Goal: Contribute content: Contribute content

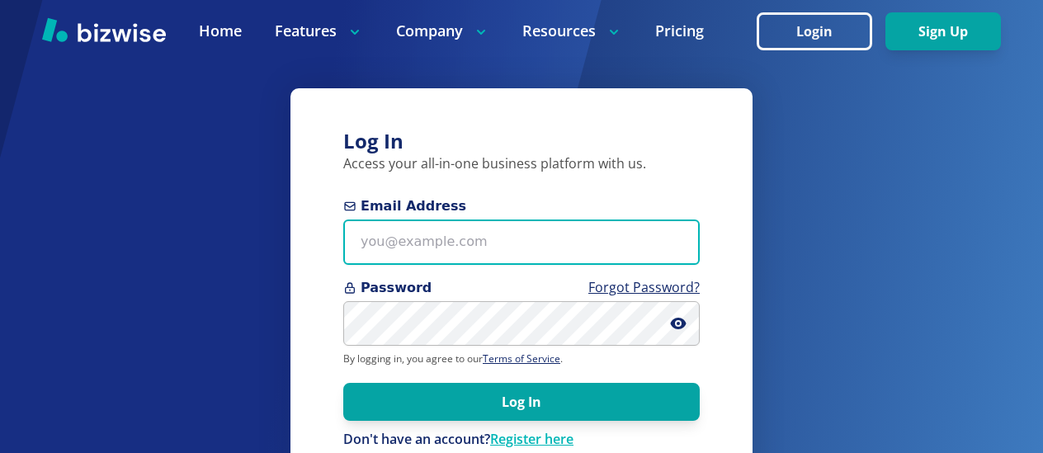
click at [365, 247] on input "Email Address" at bounding box center [521, 241] width 356 height 45
type input "[EMAIL_ADDRESS][PERSON_NAME][DOMAIN_NAME]"
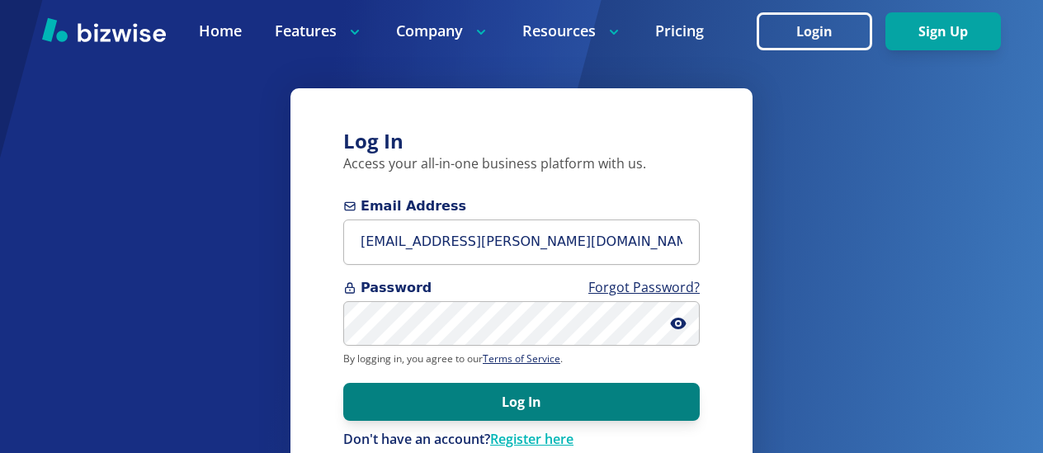
click at [493, 398] on button "Log In" at bounding box center [521, 402] width 356 height 38
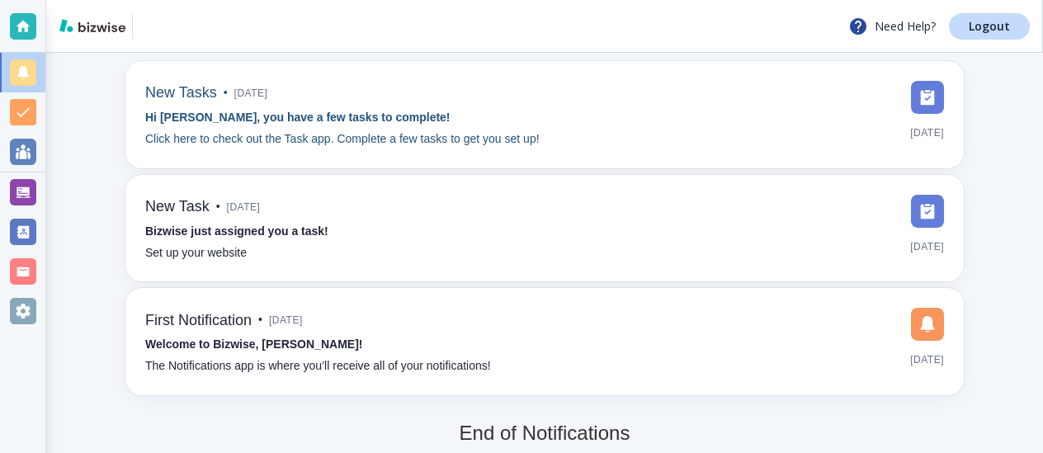
scroll to position [118, 0]
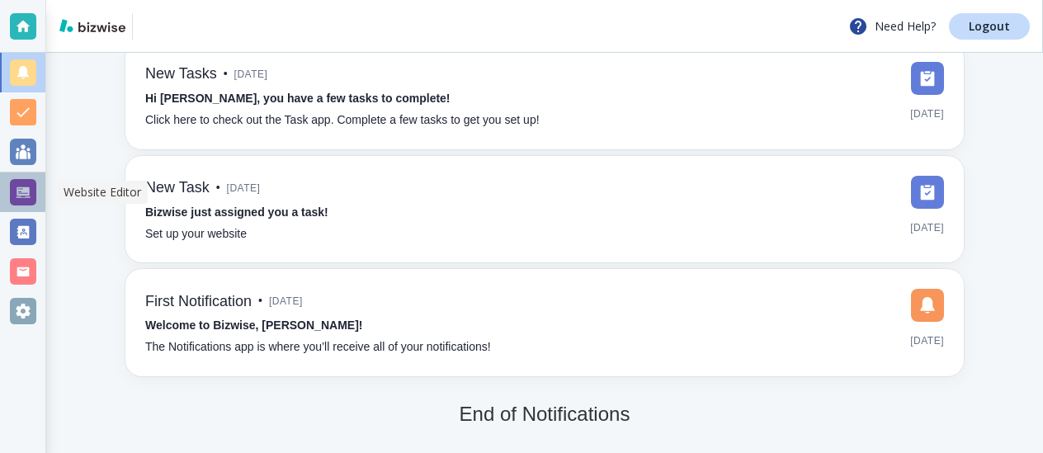
click at [25, 191] on div at bounding box center [23, 192] width 26 height 26
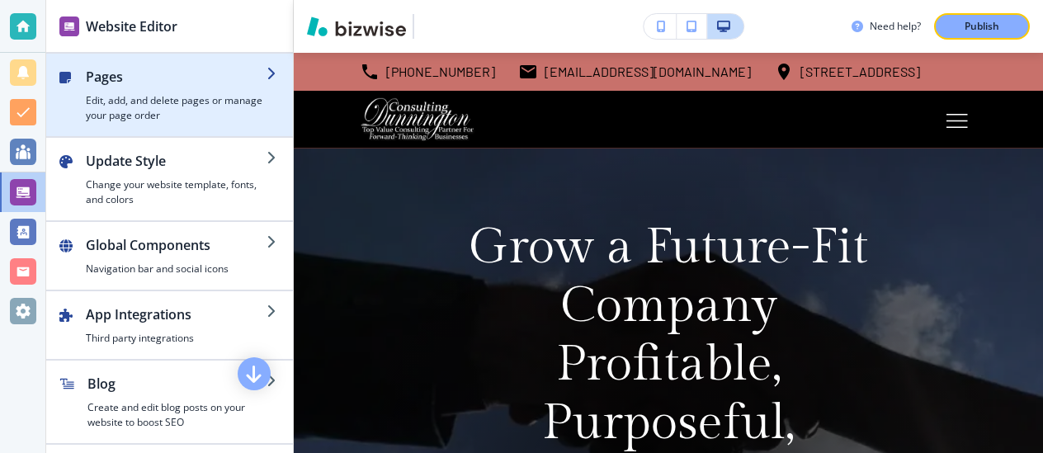
click at [73, 84] on div "button" at bounding box center [79, 95] width 13 height 56
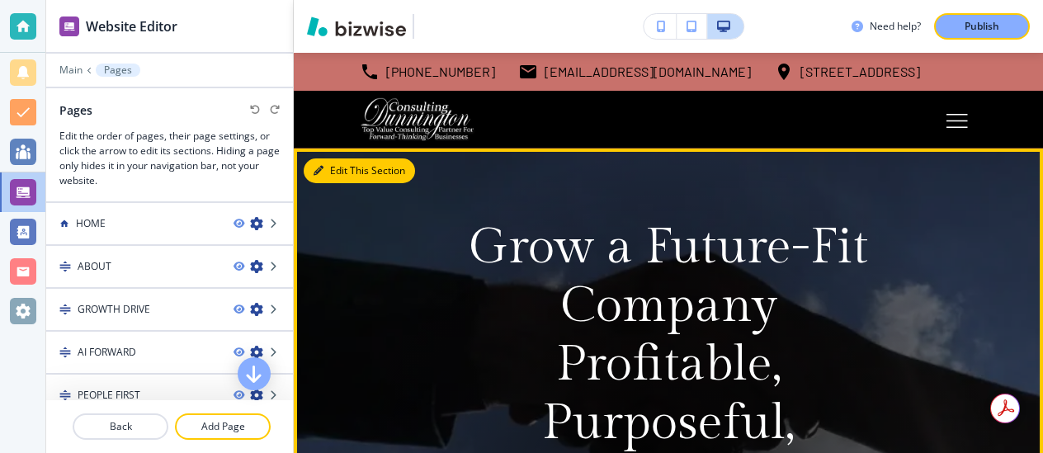
click at [335, 176] on button "Edit This Section" at bounding box center [359, 170] width 111 height 25
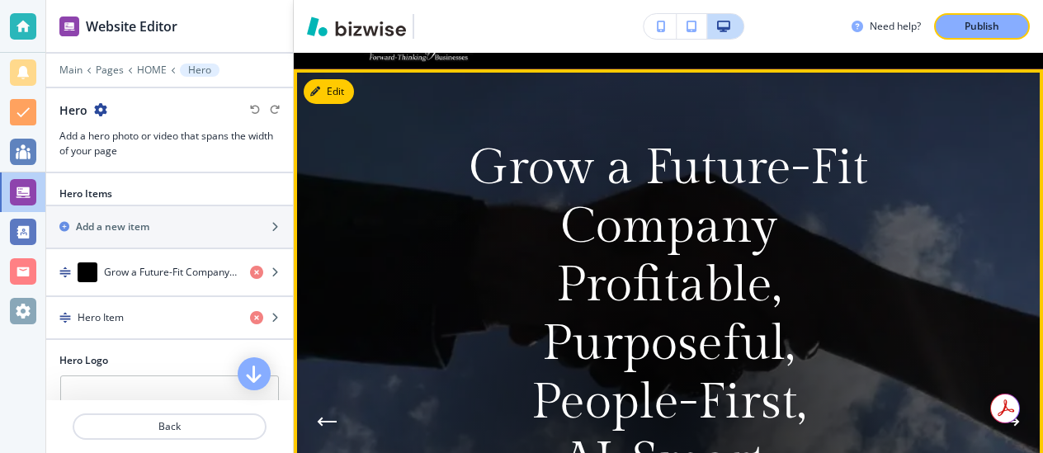
scroll to position [96, 0]
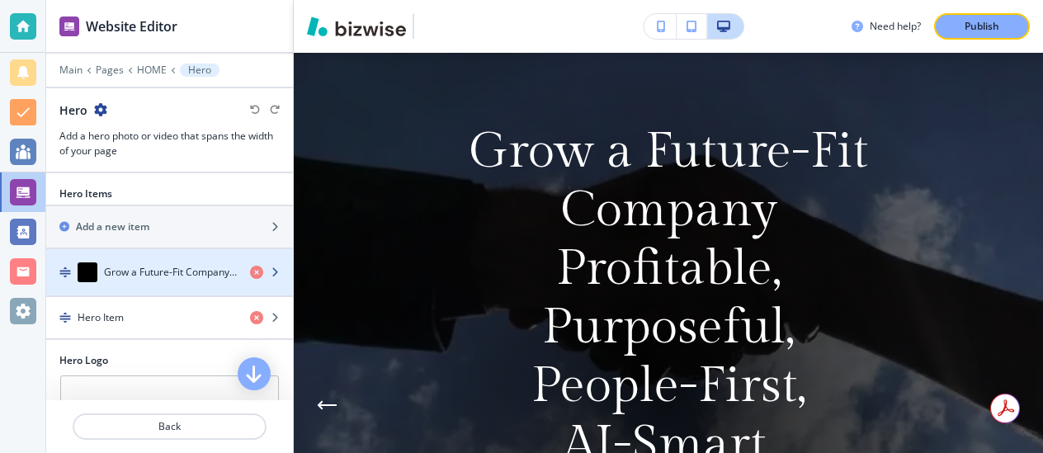
click at [205, 276] on h4 "Grow a Future-Fit CompanyProfitable, Purposeful, People-First, AI-Smart, Built …" at bounding box center [170, 272] width 133 height 15
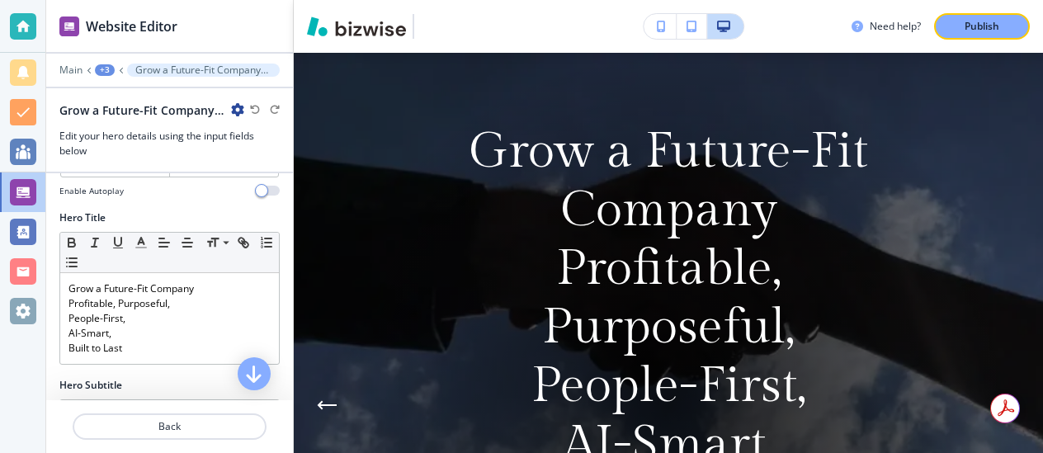
scroll to position [149, 0]
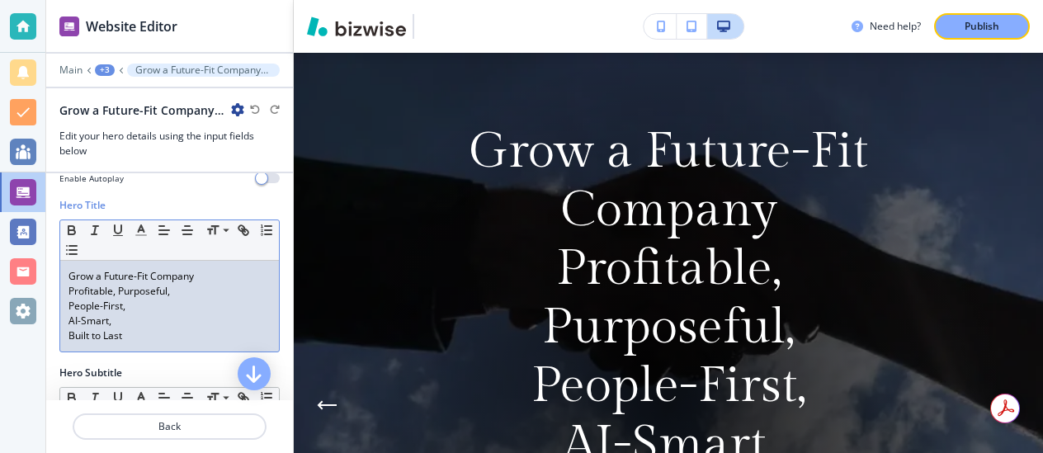
click at [162, 324] on p "AI-Smart," at bounding box center [169, 320] width 202 height 15
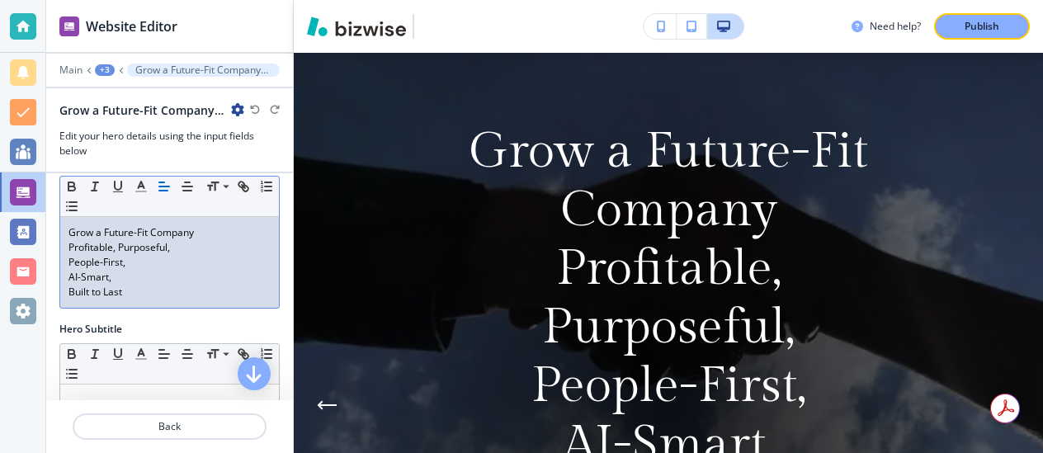
scroll to position [194, 0]
click at [135, 299] on div "Grow a Future-Fit Company Profitable, Purposeful, People-First, AI-Smart, Built…" at bounding box center [169, 261] width 219 height 91
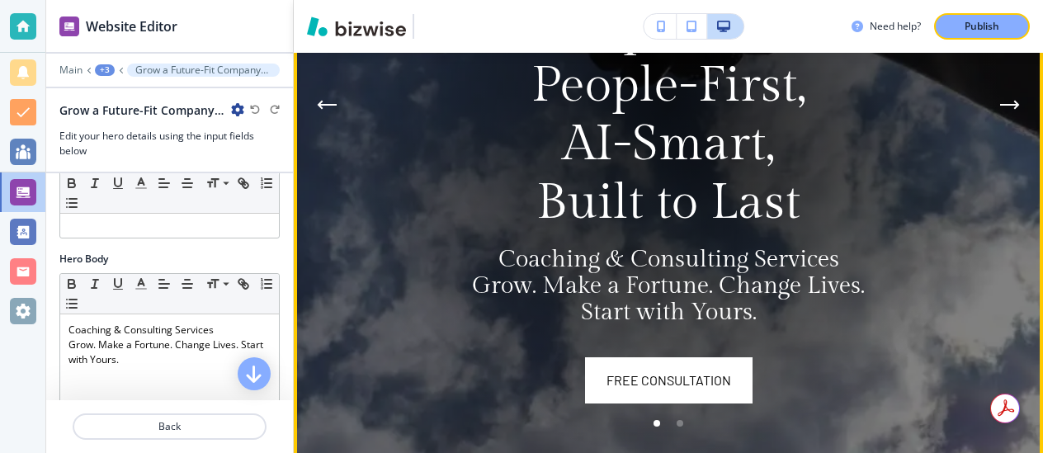
scroll to position [407, 0]
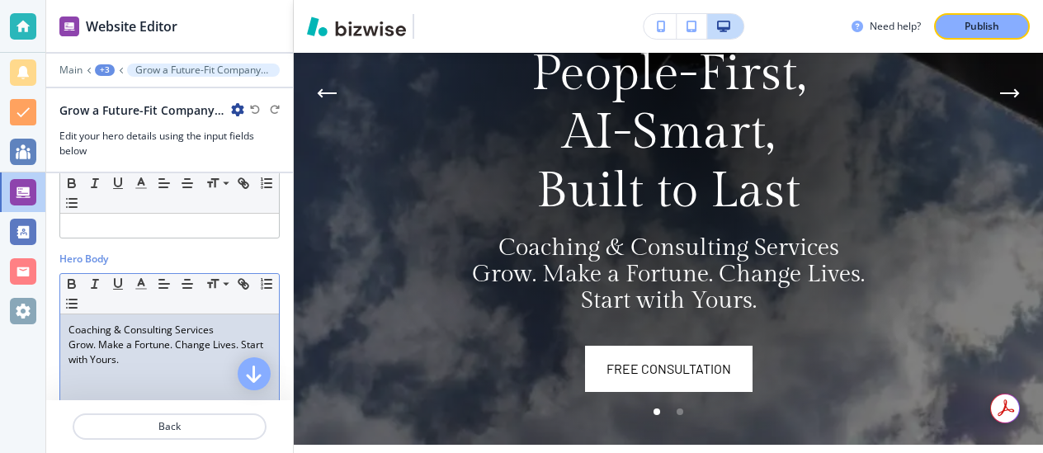
click at [221, 337] on p "Grow. Make a Fortune. Change Lives. Start with Yours." at bounding box center [169, 352] width 202 height 30
click at [215, 334] on p "Coaching & Consulting Services" at bounding box center [169, 330] width 202 height 15
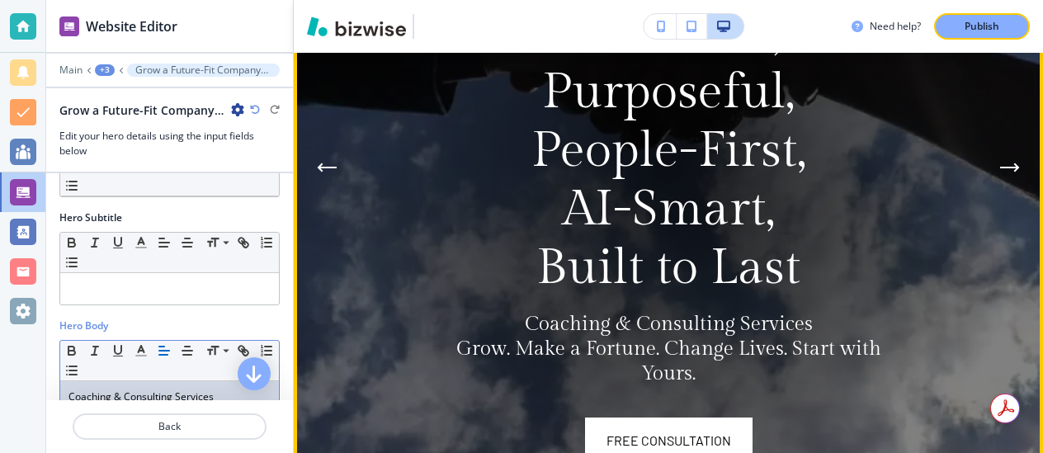
scroll to position [327, 0]
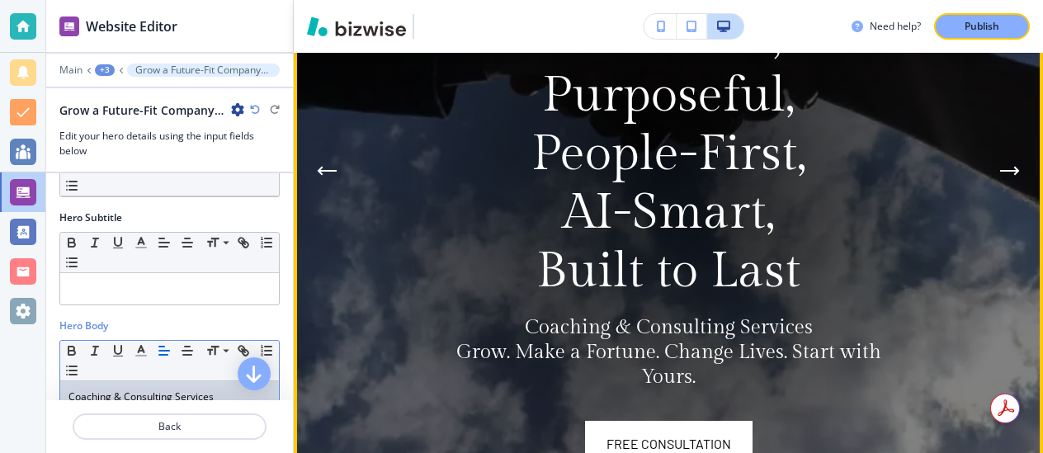
click at [372, 189] on div at bounding box center [668, 170] width 699 height 699
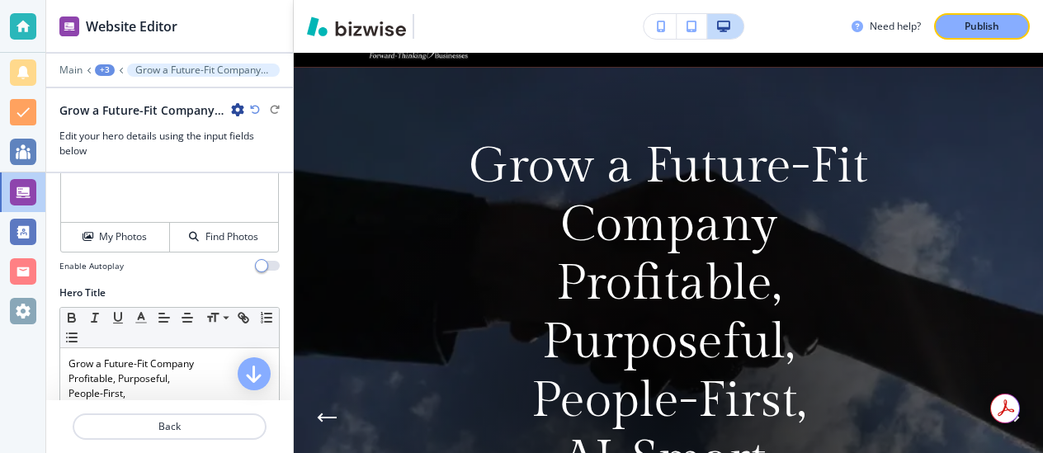
scroll to position [57, 0]
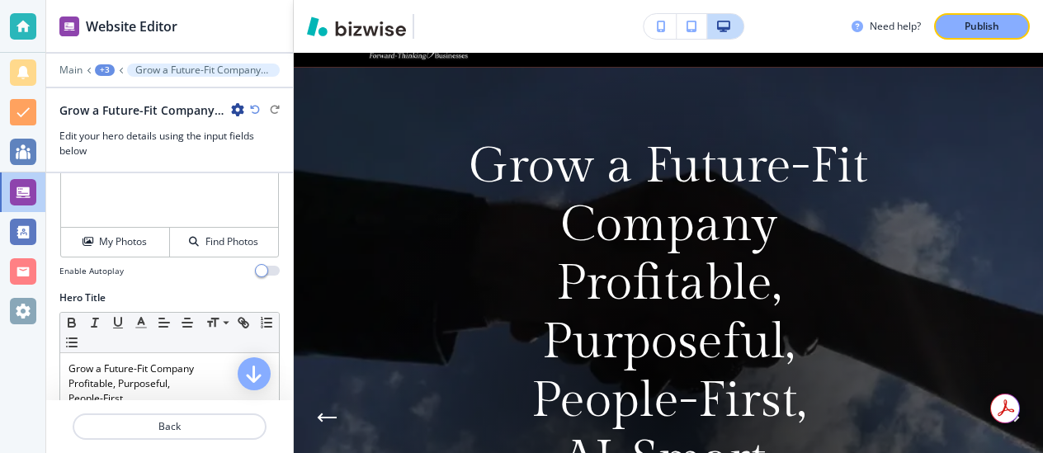
click at [88, 273] on h4 "Enable Autoplay" at bounding box center [91, 271] width 64 height 12
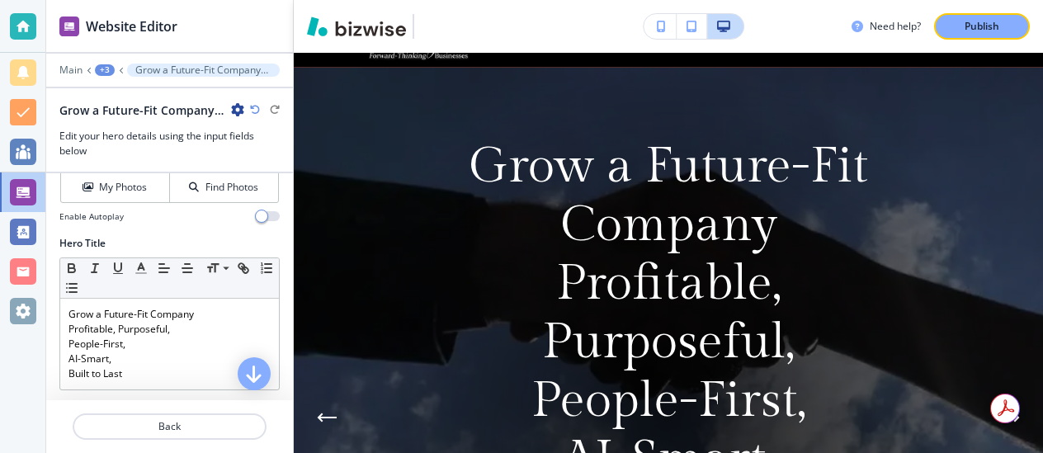
scroll to position [123, 0]
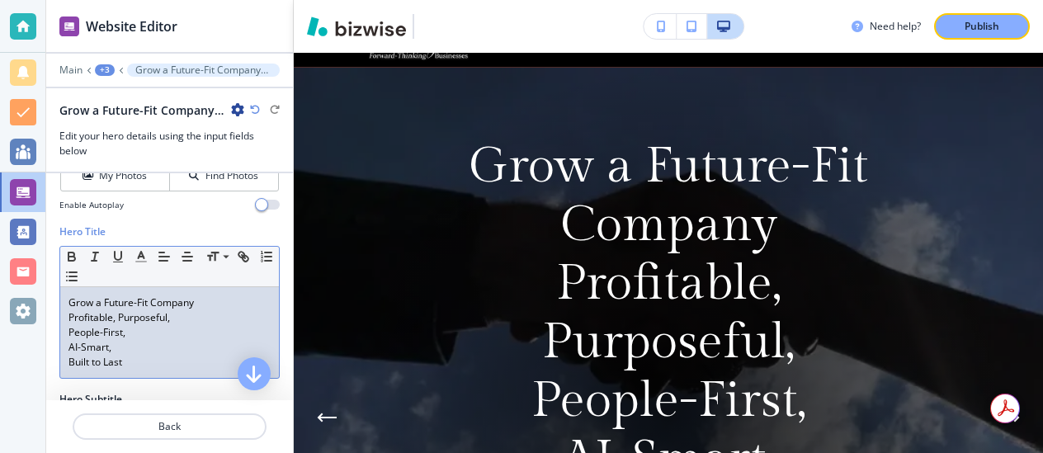
click at [198, 308] on p "Grow a Future-Fit Company" at bounding box center [169, 302] width 202 height 15
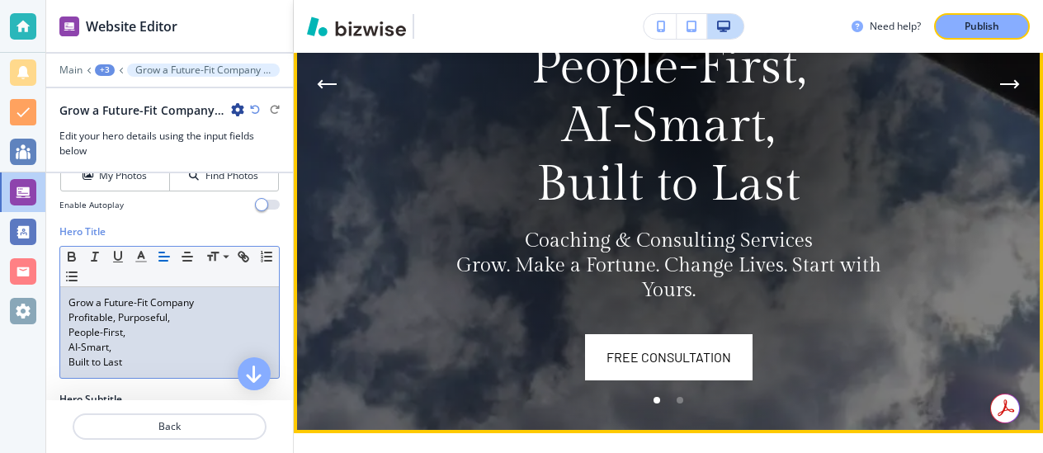
scroll to position [417, 0]
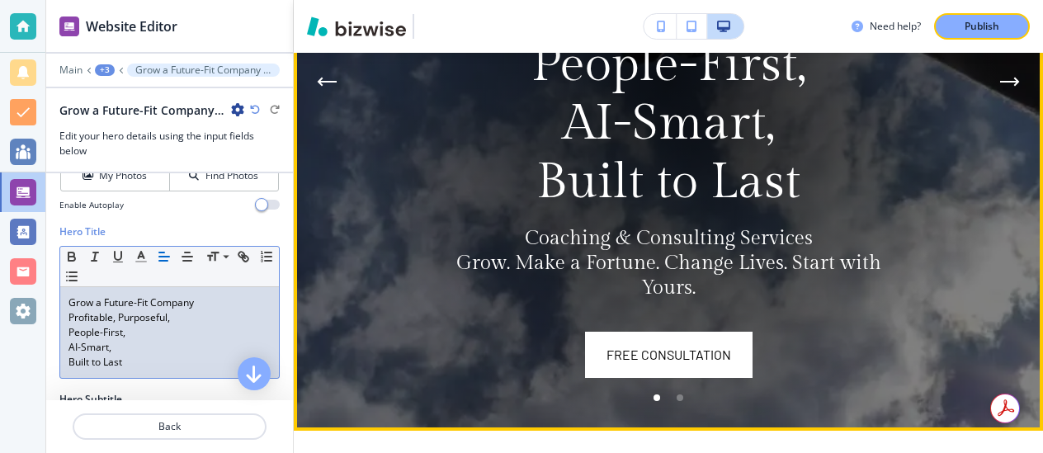
click at [393, 227] on div at bounding box center [668, 81] width 699 height 699
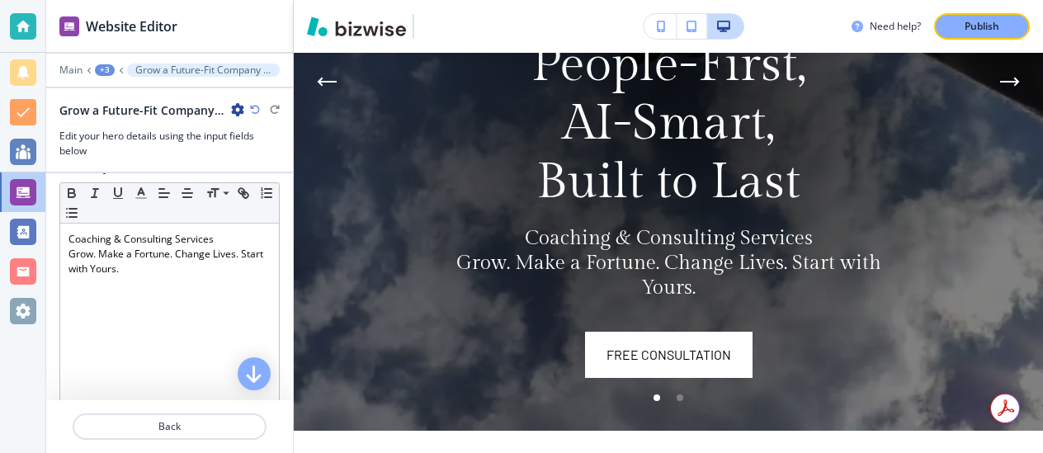
scroll to position [463, 0]
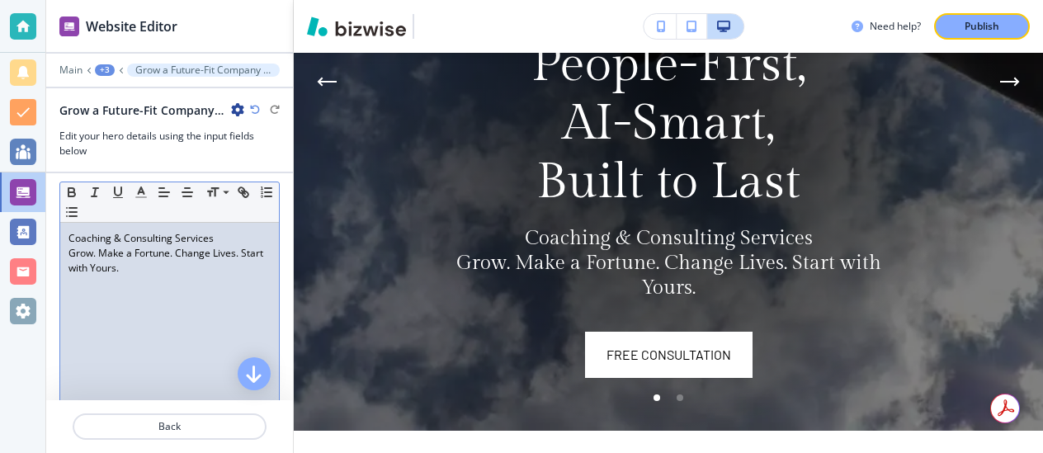
click at [218, 241] on p "Coaching & Consulting Services" at bounding box center [169, 238] width 202 height 15
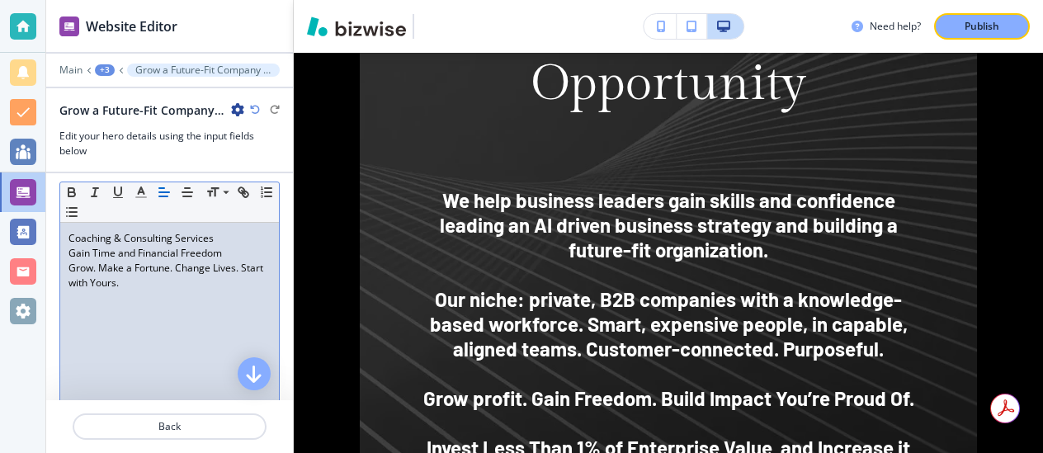
scroll to position [1510, 0]
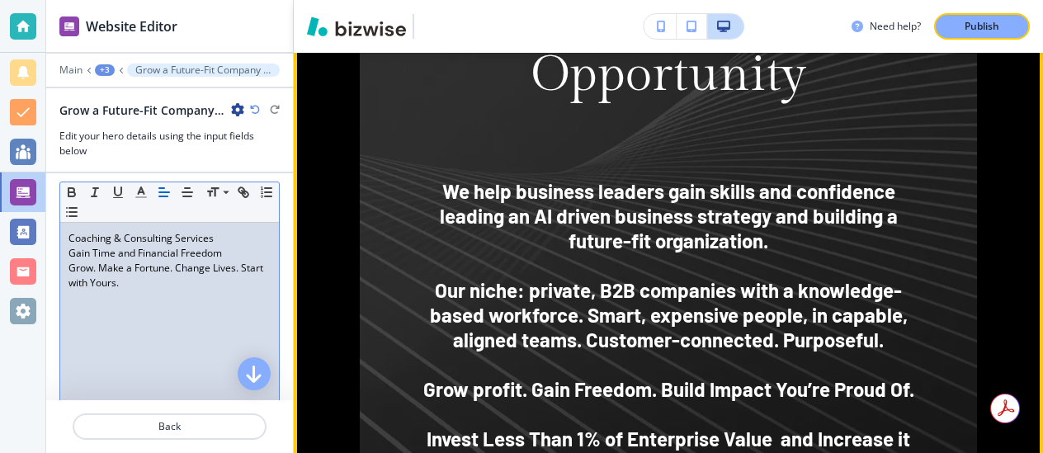
click at [316, 271] on div "It's a Whole New Era. Hierarchies are Dead. Key New Technology. No Greater Pres…" at bounding box center [668, 155] width 749 height 1184
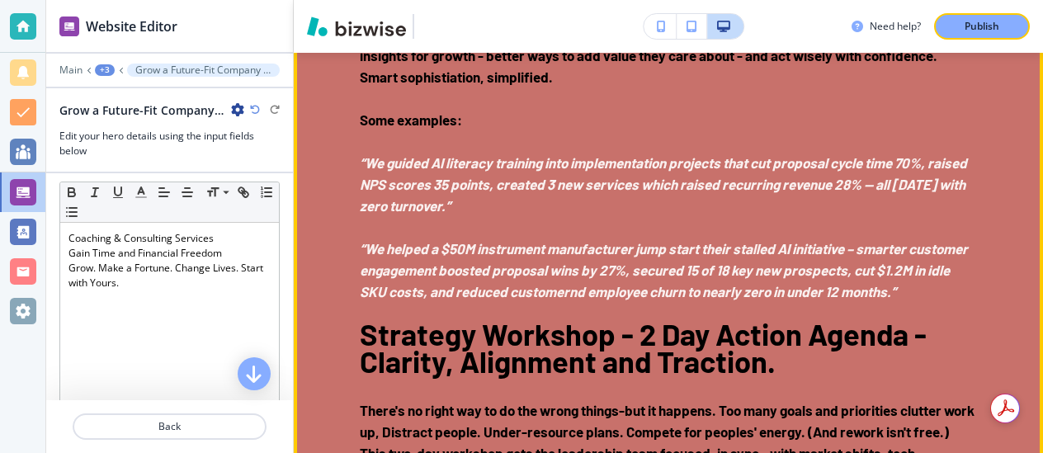
scroll to position [2933, 0]
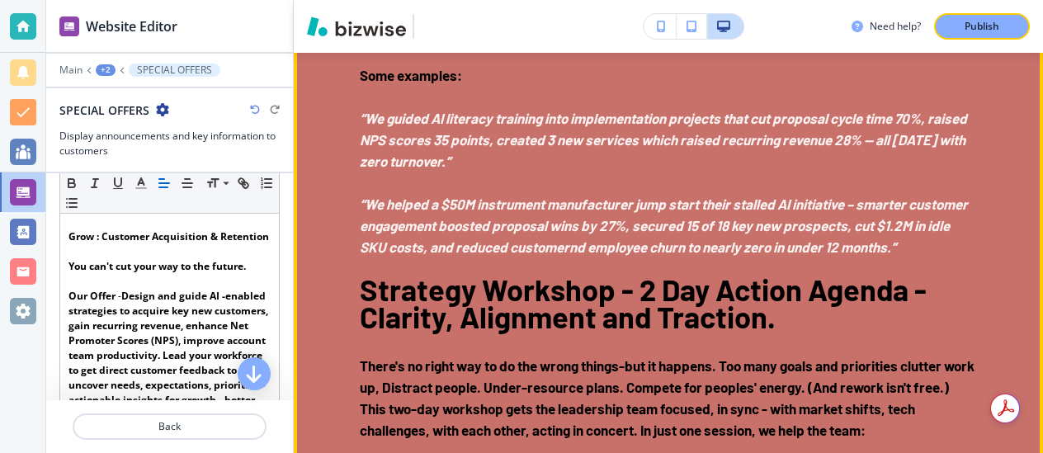
scroll to position [2994, 0]
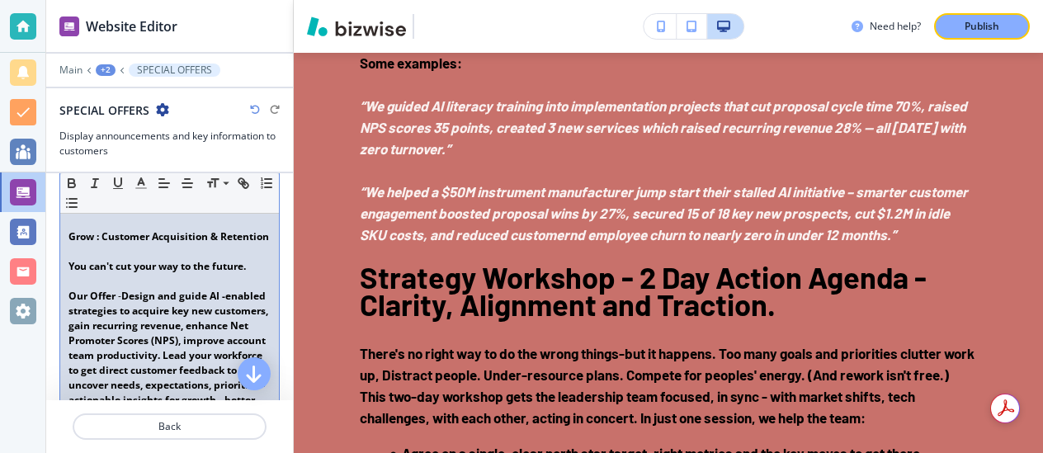
click at [252, 274] on p "You can't cut your way to the future." at bounding box center [169, 266] width 202 height 15
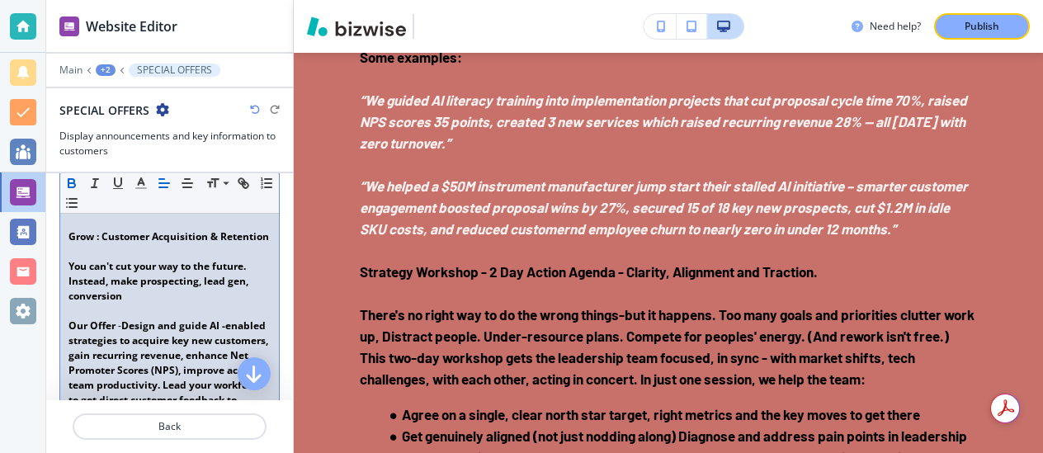
click at [146, 285] on strong "You can't cut your way to the future. Instead, make prospecting, lead gen, conv…" at bounding box center [159, 281] width 182 height 44
click at [138, 296] on strong "You can't cut your way to the future. Instead, make prospecting, lead gen, conv…" at bounding box center [159, 281] width 182 height 44
click at [138, 296] on strong "You can't cut your way to the future. Instead, prospecting, lead gen, conversion" at bounding box center [158, 281] width 180 height 44
click at [123, 303] on strong "You can't cut your way to the future. Instead, improve prospecting, lead gen, c…" at bounding box center [167, 281] width 199 height 44
click at [142, 318] on p at bounding box center [169, 311] width 202 height 15
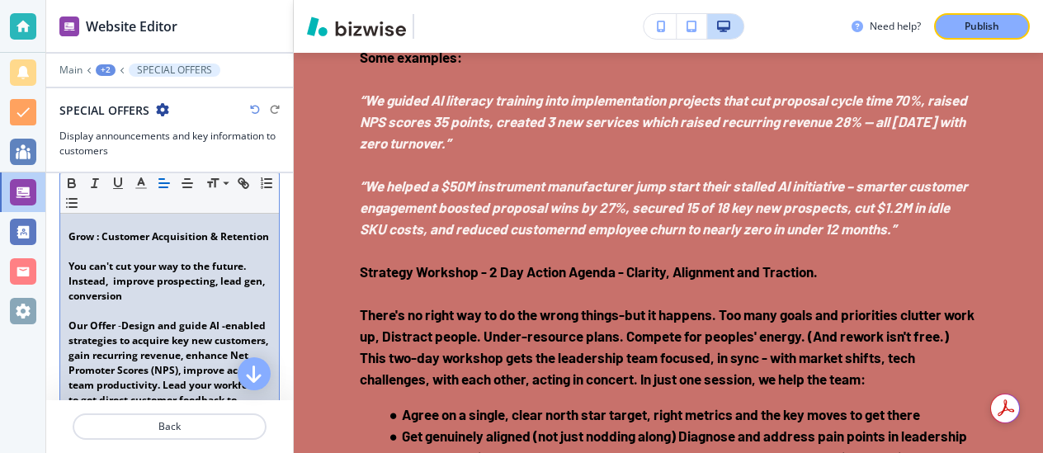
click at [111, 298] on strong "You can't cut your way to the future. Instead, improve prospecting, lead gen, c…" at bounding box center [167, 281] width 199 height 44
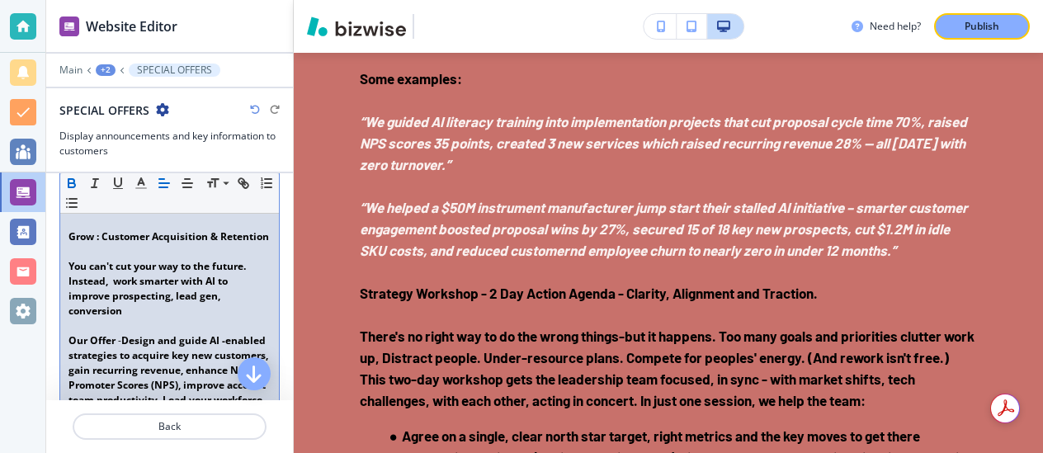
click at [105, 318] on p "You can't cut your way to the future. Instead, work smarter with AI to improve …" at bounding box center [169, 288] width 202 height 59
click at [124, 318] on strong "You can't cut your way to the future. Instead, work smarter with AI to improve …" at bounding box center [158, 288] width 180 height 59
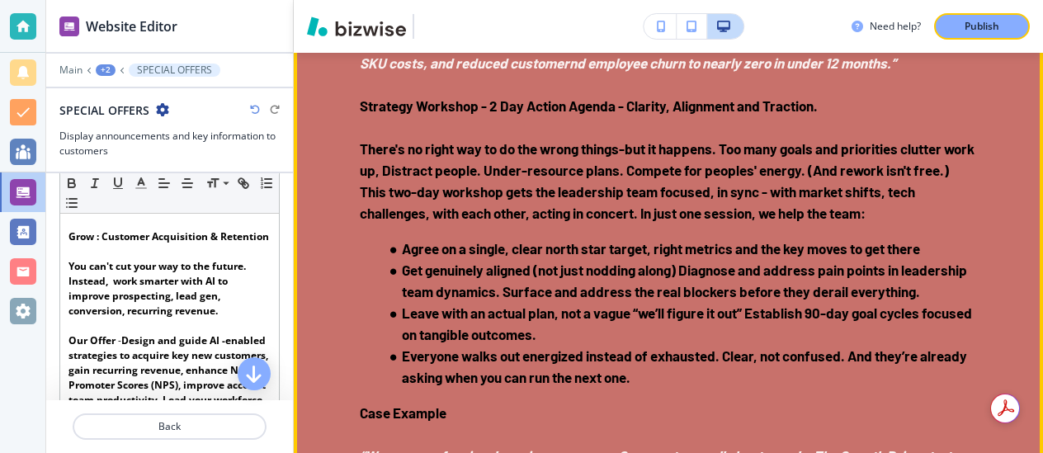
scroll to position [3207, 0]
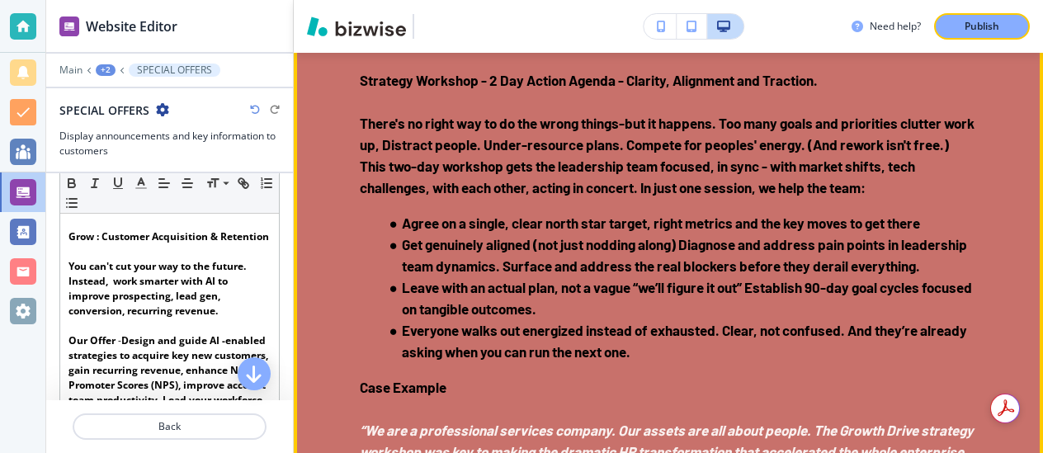
click at [632, 45] on em "“We helped a $50M instrument manufacturer jump start their stalled AI initiativ…" at bounding box center [665, 15] width 610 height 59
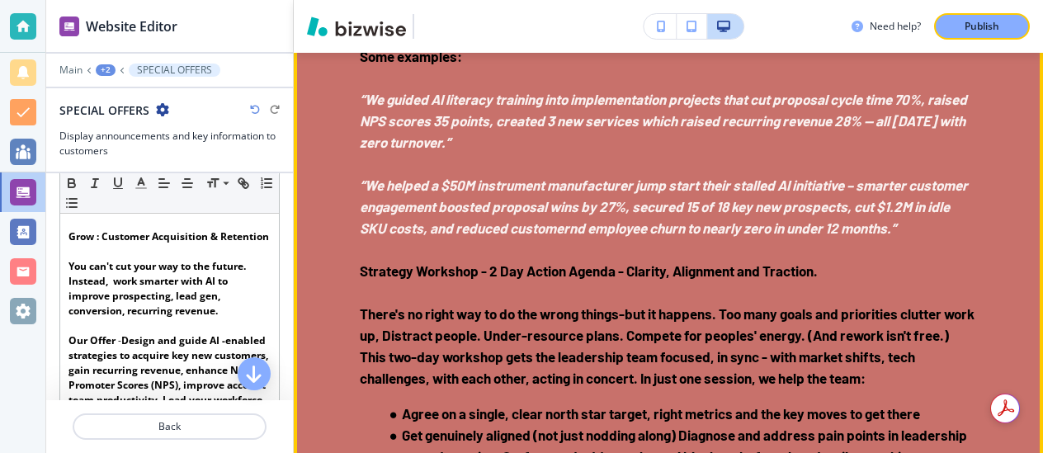
scroll to position [3015, 0]
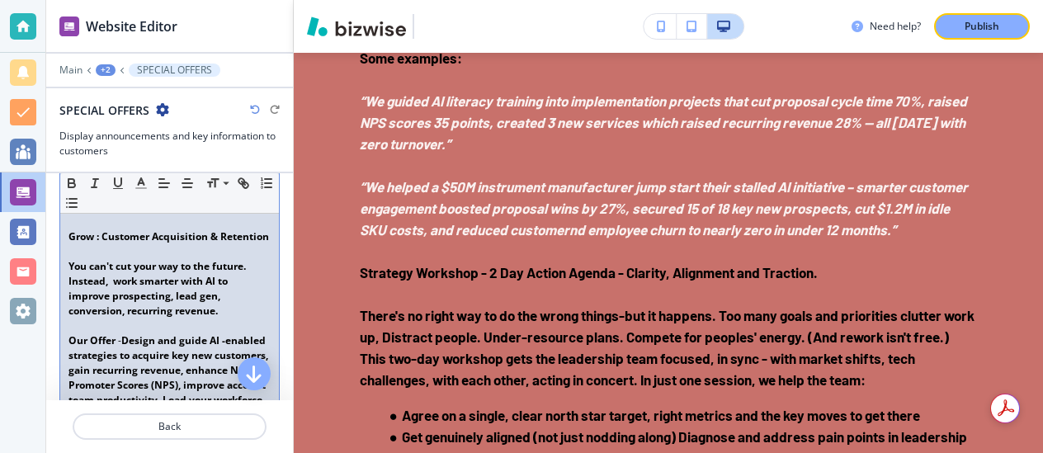
drag, startPoint x: 70, startPoint y: 236, endPoint x: 136, endPoint y: 249, distance: 67.3
click at [136, 244] on p "Grow : Customer Acquisition & Retention" at bounding box center [169, 236] width 202 height 15
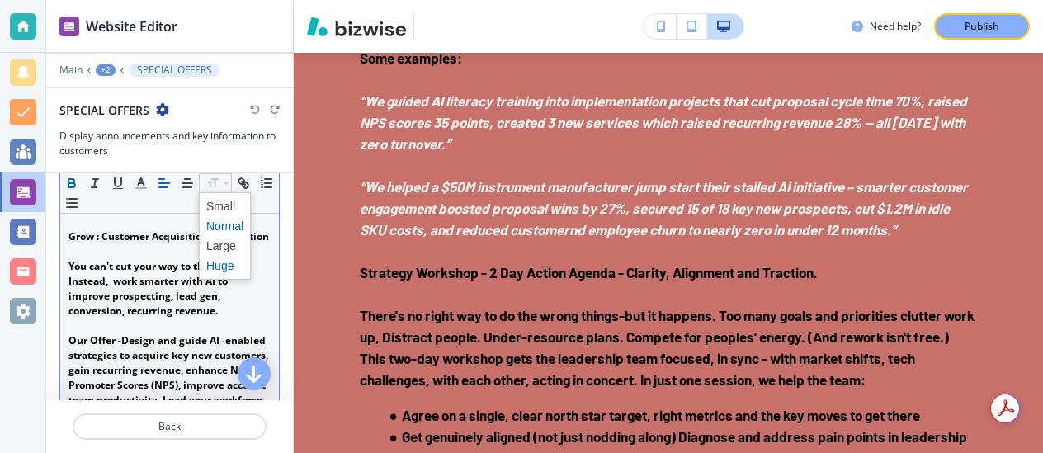
click at [220, 263] on span at bounding box center [224, 266] width 37 height 20
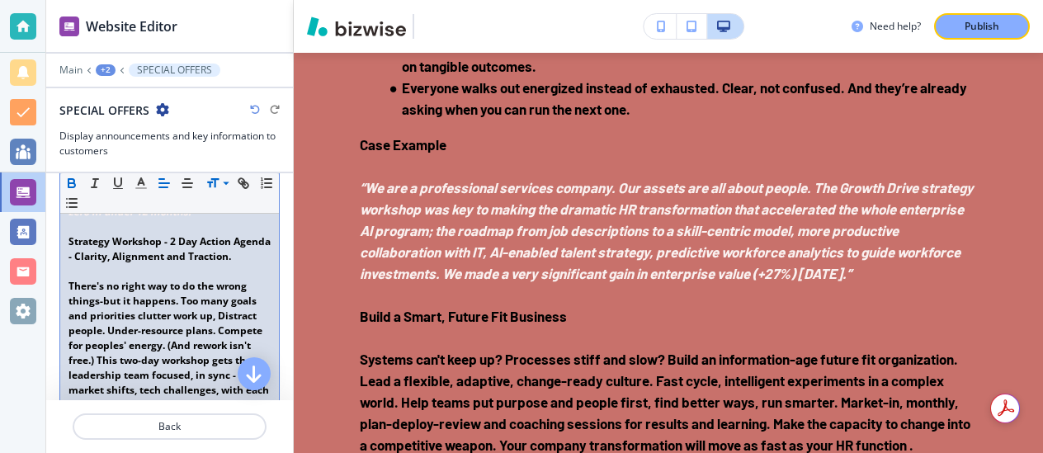
scroll to position [896, 0]
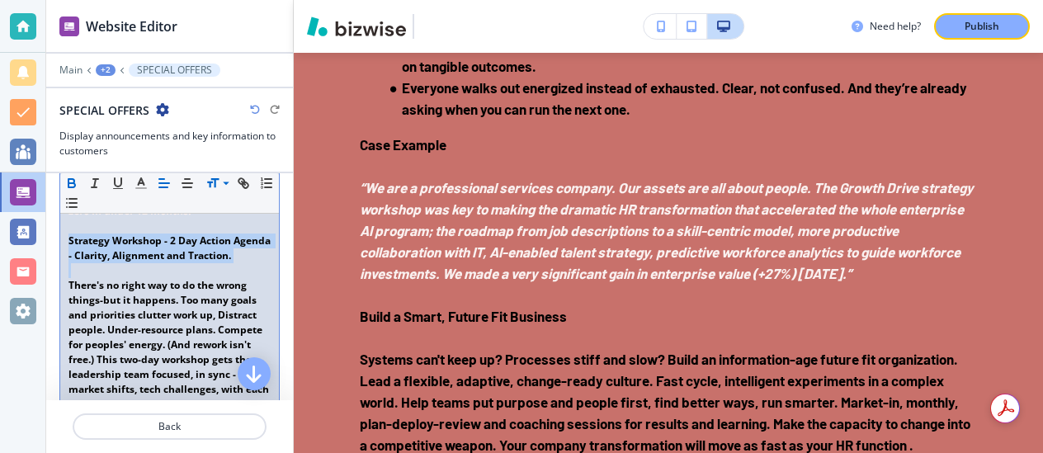
drag, startPoint x: 67, startPoint y: 267, endPoint x: 134, endPoint y: 313, distance: 81.4
click at [134, 313] on div "Grow : Customer Acquisition & Retention You can't cut your way to the future. I…" at bounding box center [169, 379] width 219 height 1596
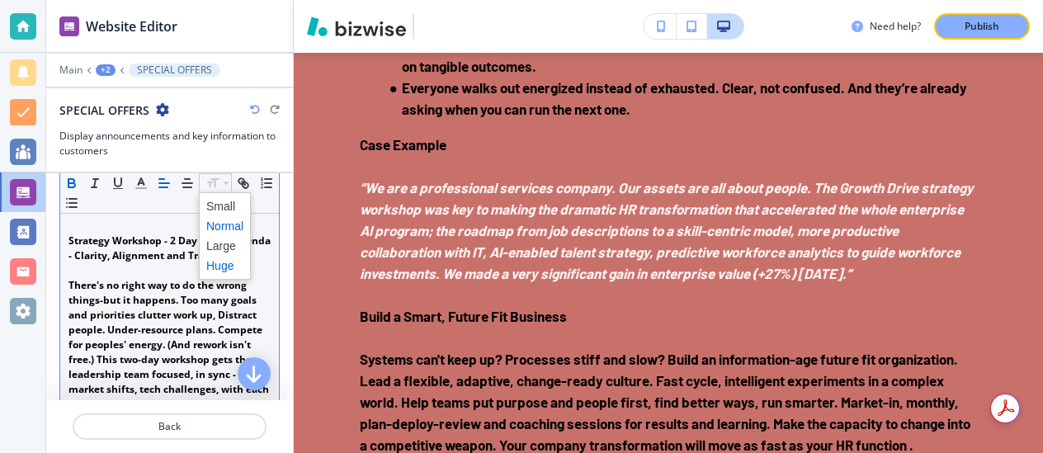
click at [214, 266] on span at bounding box center [224, 266] width 37 height 20
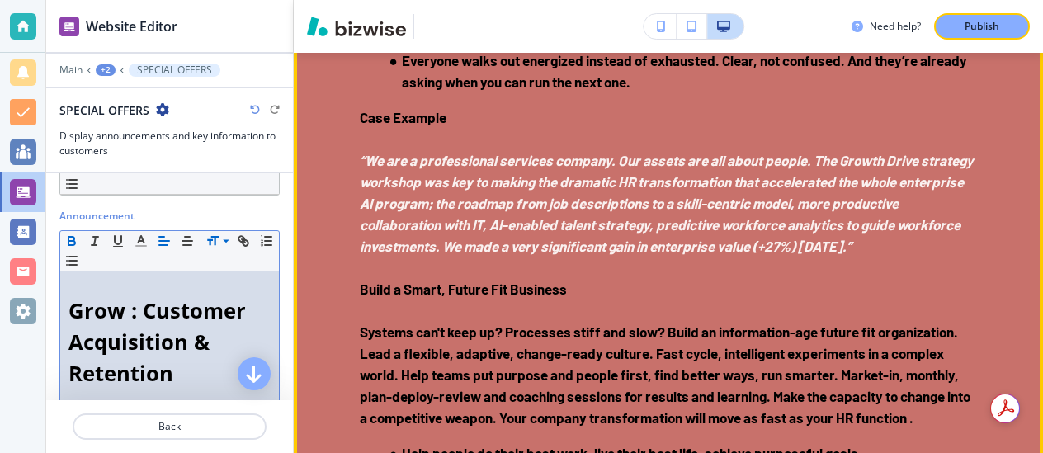
scroll to position [3526, 0]
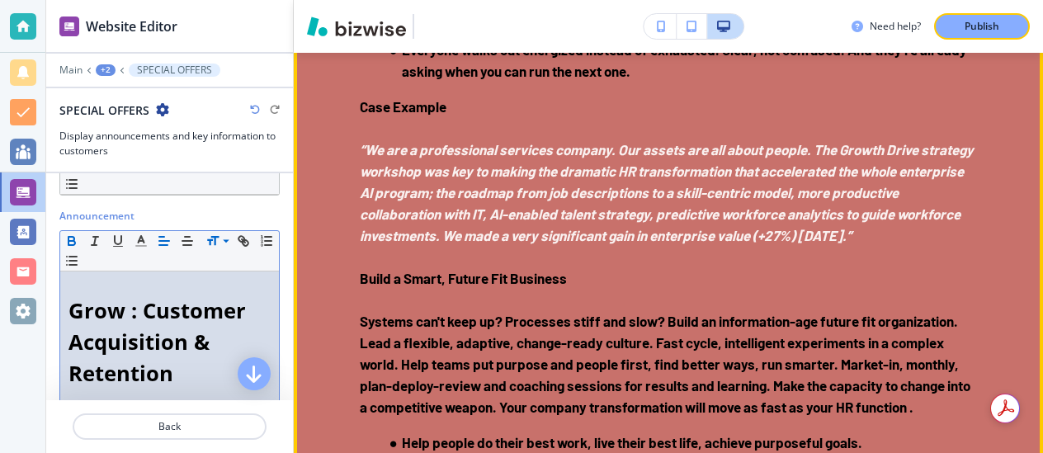
click at [362, 82] on ul "Agree on a single, clear north star target, right metrics and the key moves to …" at bounding box center [668, 7] width 617 height 150
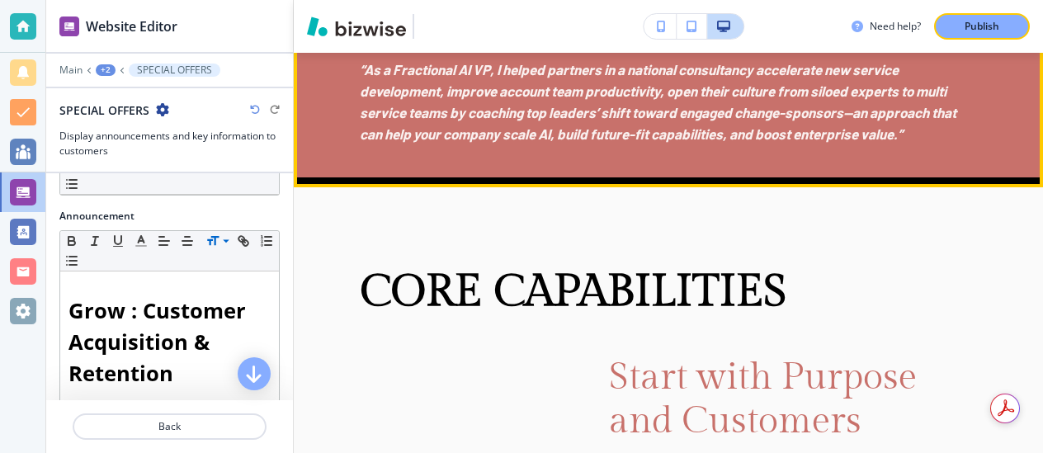
scroll to position [4018, 0]
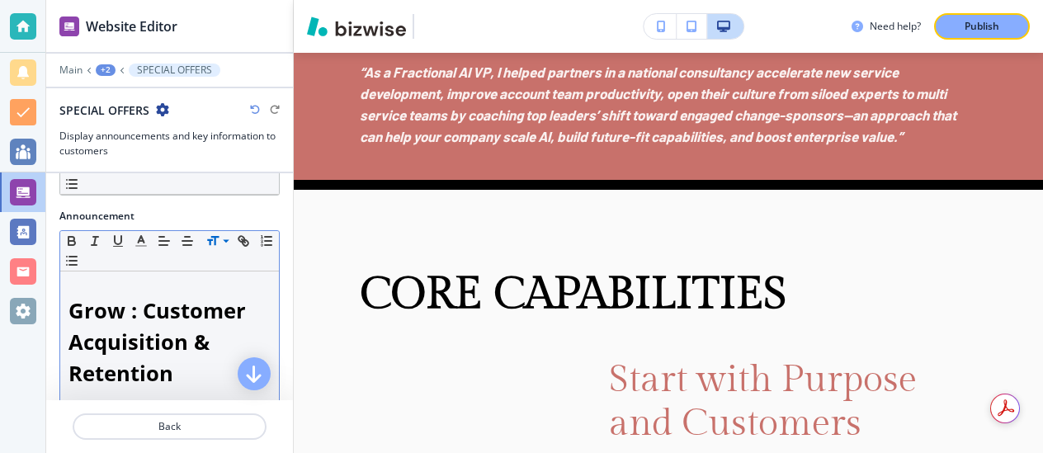
click at [248, 283] on p at bounding box center [169, 287] width 202 height 15
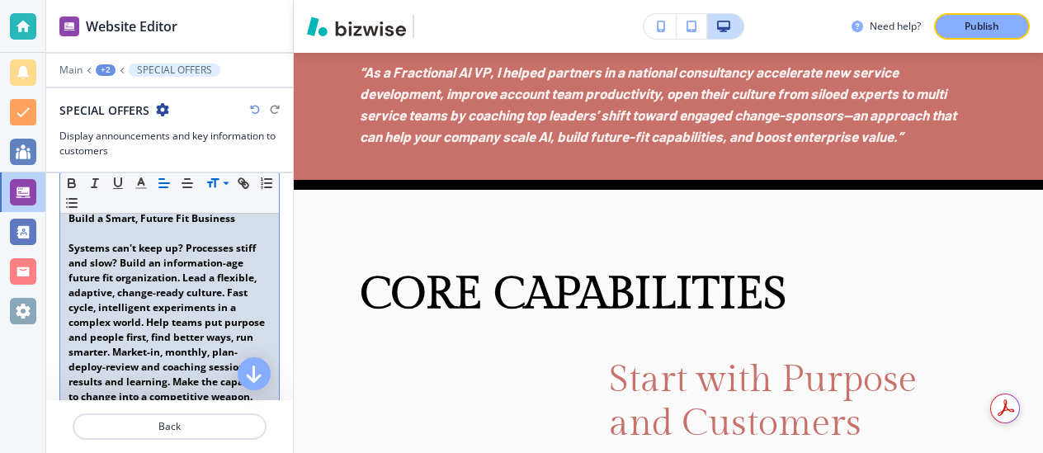
scroll to position [1539, 0]
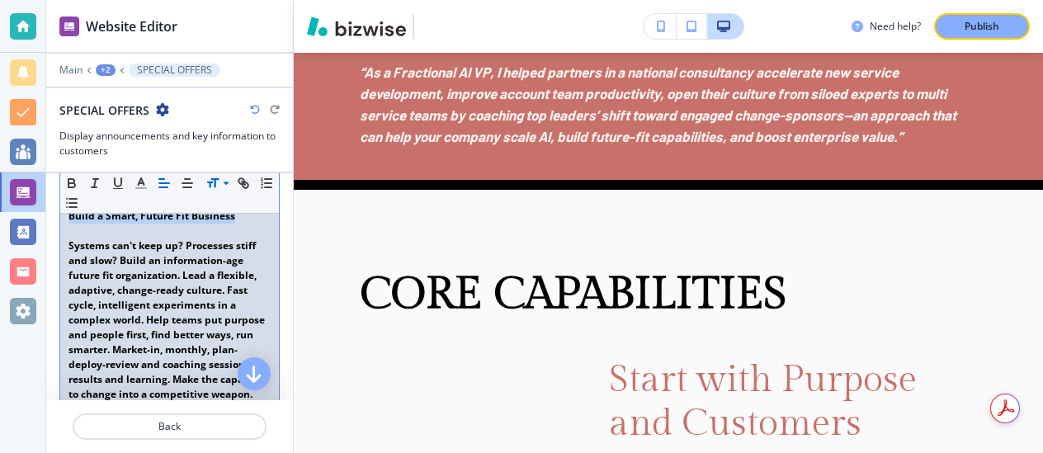
drag, startPoint x: 68, startPoint y: 263, endPoint x: 232, endPoint y: 265, distance: 163.3
click at [232, 223] on strong "Build a Smart, Future Fit Business" at bounding box center [151, 216] width 167 height 14
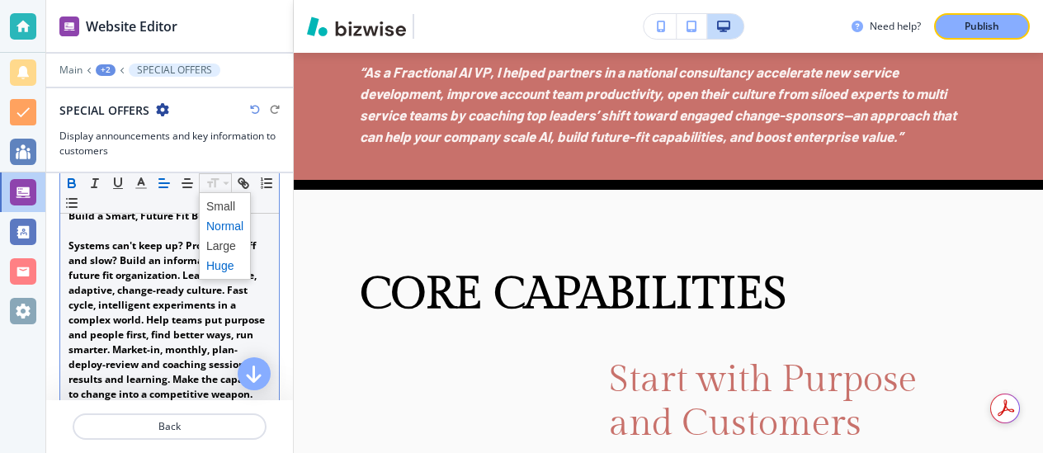
click at [221, 266] on span at bounding box center [224, 266] width 37 height 20
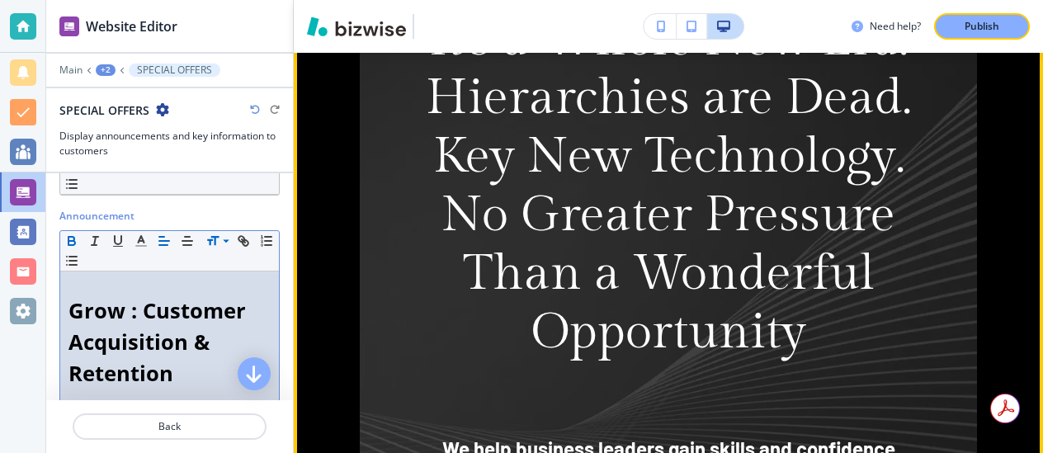
scroll to position [1212, 0]
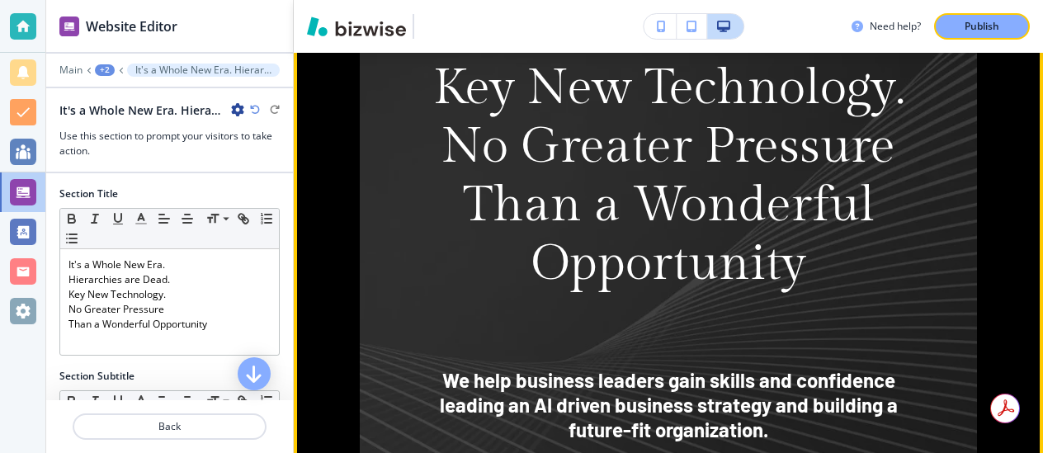
scroll to position [1331, 0]
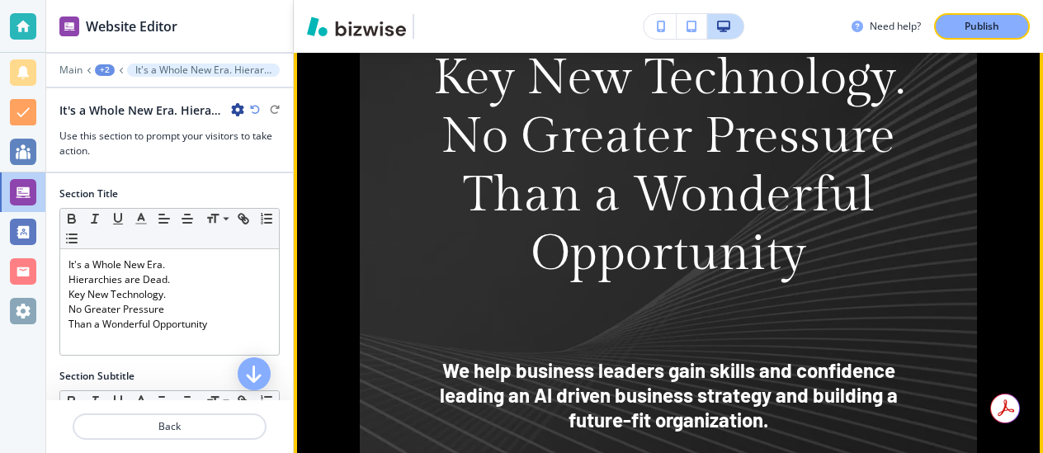
click at [344, 201] on div "It's a Whole New Era. Hierarchies are Dead. Key New Technology. No Greater Pres…" at bounding box center [668, 334] width 749 height 1184
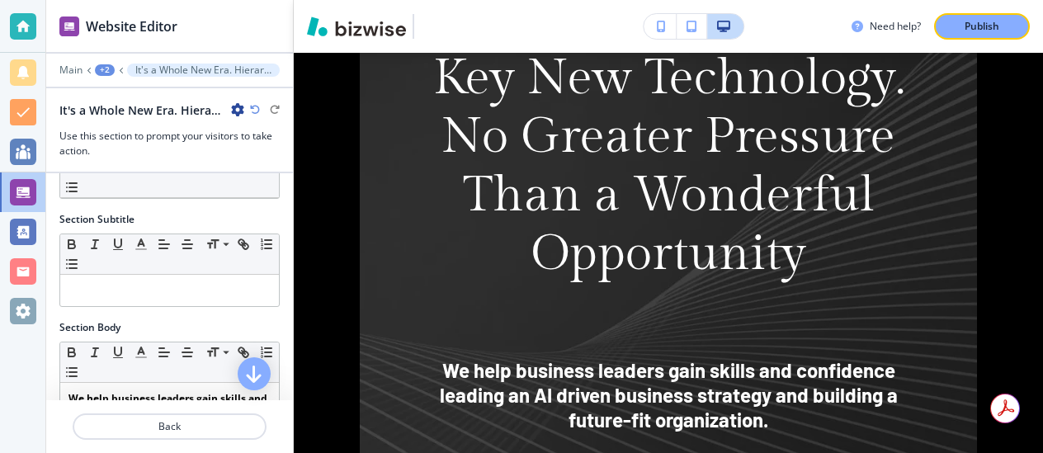
scroll to position [158, 0]
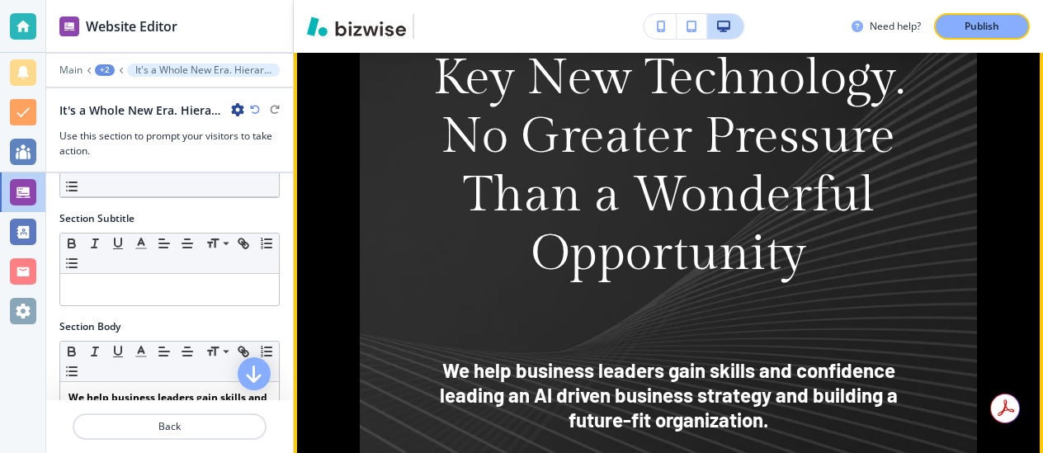
click at [416, 227] on img at bounding box center [668, 333] width 617 height 1019
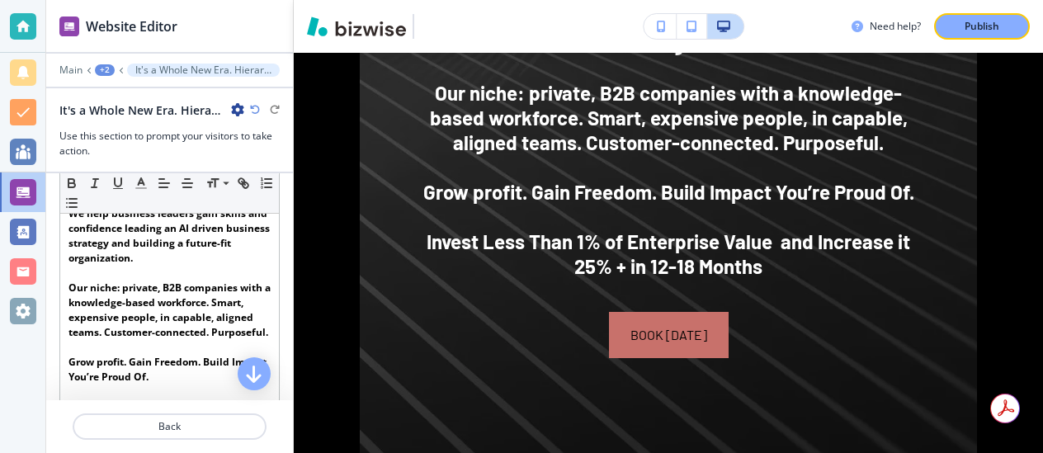
scroll to position [328, 0]
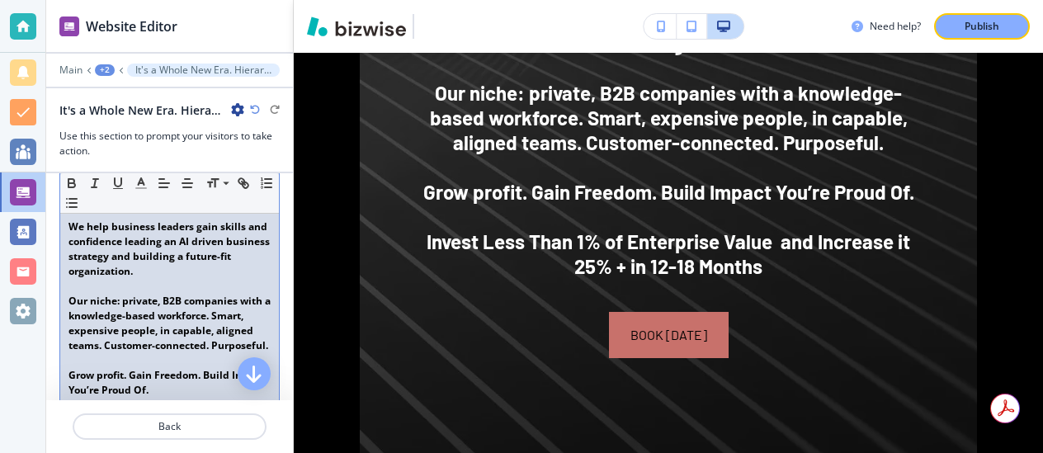
click at [172, 247] on strong "We help business leaders gain skills and confidence leading an AI driven busine…" at bounding box center [170, 248] width 204 height 59
click at [179, 269] on p "We help business leaders gain skills and confidence leading an AI driven busine…" at bounding box center [169, 248] width 202 height 59
click at [125, 241] on strong "We help business leaders gain skills and confidence leading an AI driven busine…" at bounding box center [170, 248] width 204 height 59
click at [218, 256] on strong "We help business leaders gain skills and confidence applying AI to build driven…" at bounding box center [168, 248] width 201 height 59
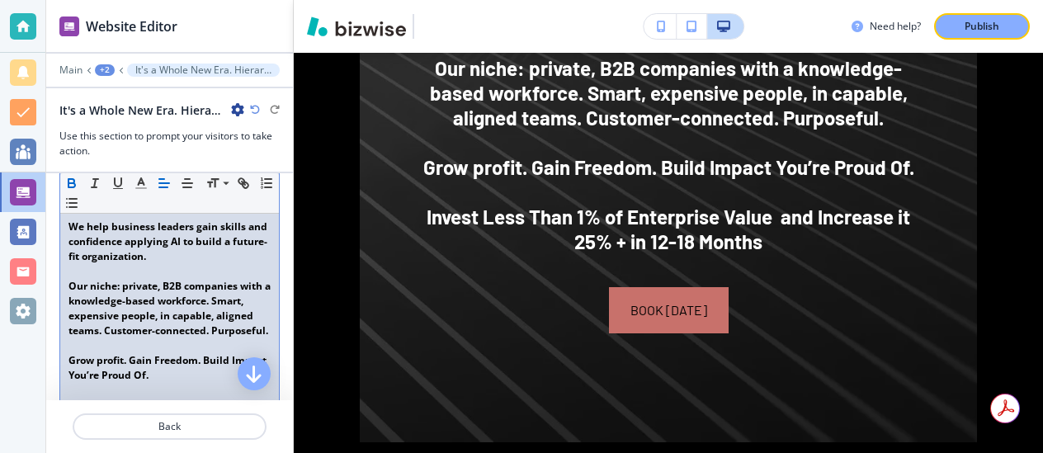
click at [243, 233] on p "We help business leaders gain skills and confidence applying AI to build a futu…" at bounding box center [169, 241] width 202 height 45
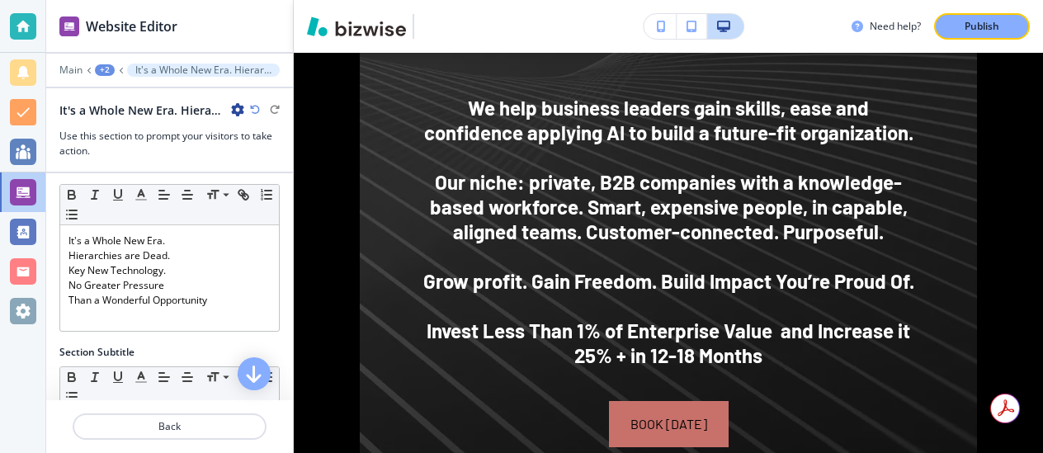
scroll to position [18, 0]
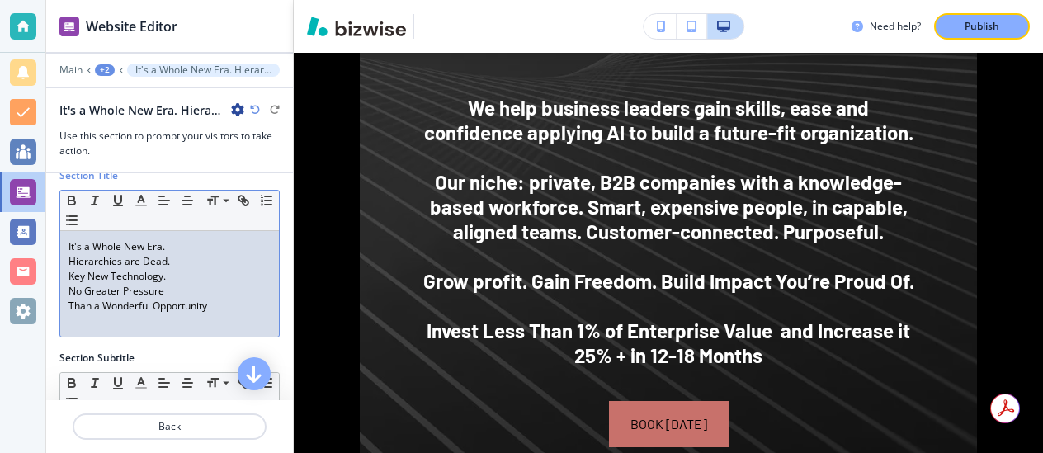
click at [212, 305] on p "Than a Wonderful Opportunity" at bounding box center [169, 306] width 202 height 15
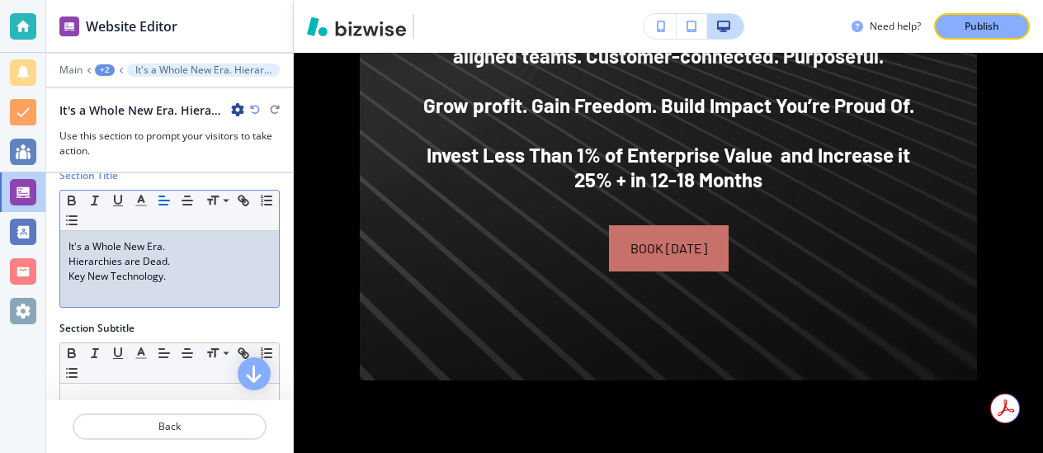
click at [212, 305] on div "It's a Whole New Era. Hierarchies are Dead. Key New Technology. ﻿" at bounding box center [169, 269] width 219 height 76
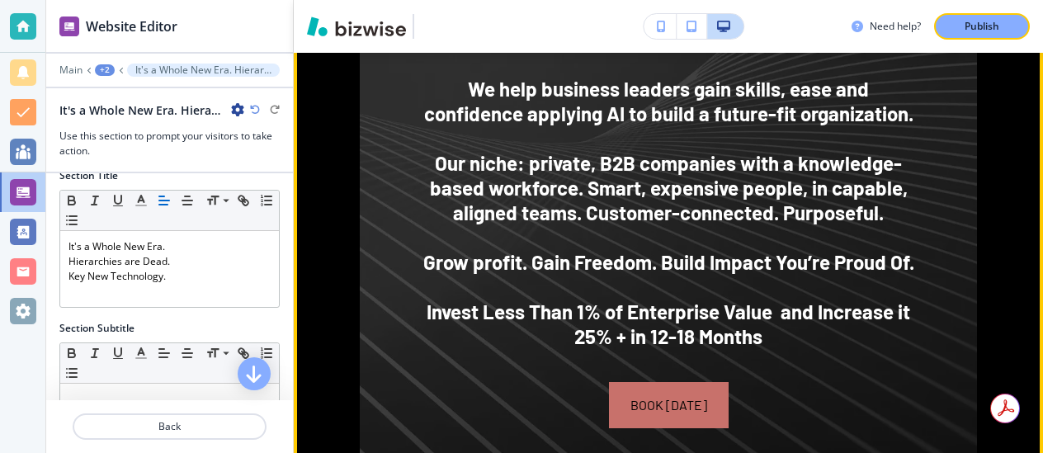
scroll to position [1442, 0]
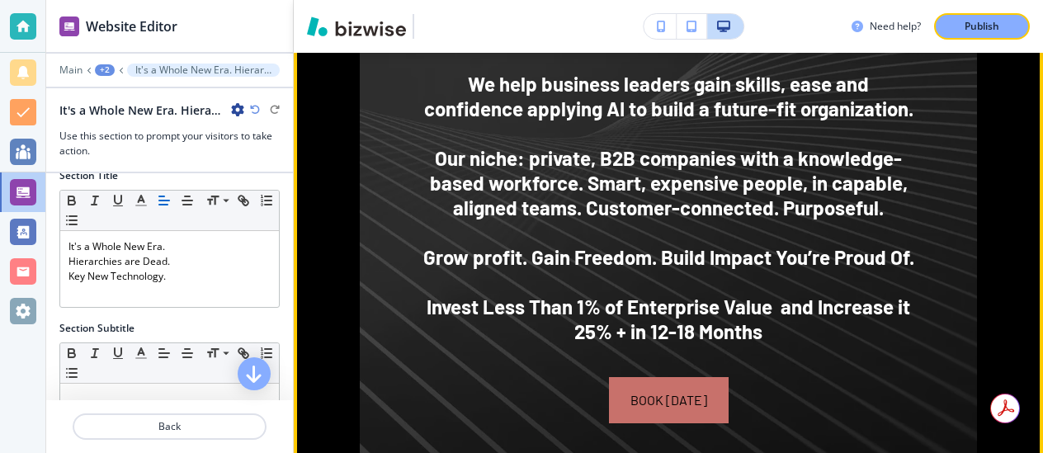
click at [341, 221] on div "It's a Whole New Era. Hierarchies are Dead. Key New Technology. ﻿ We help busin…" at bounding box center [668, 122] width 749 height 983
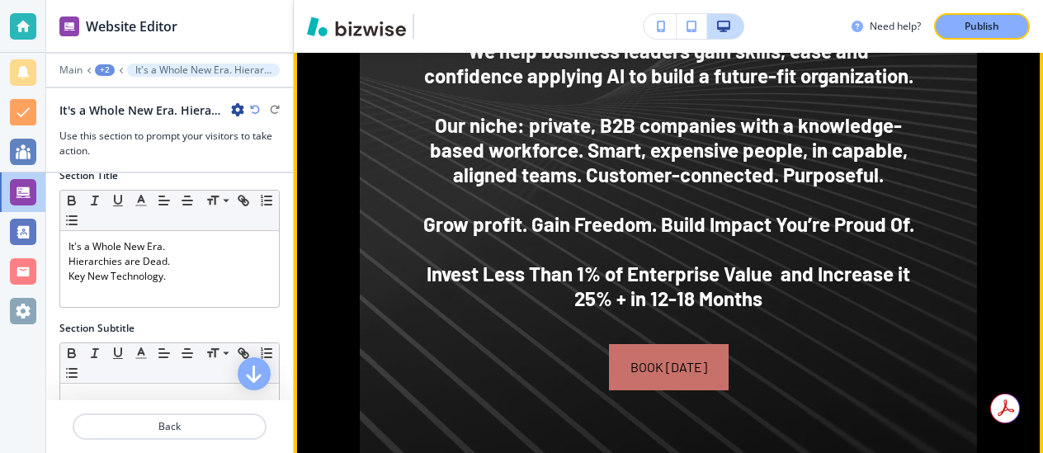
scroll to position [1486, 0]
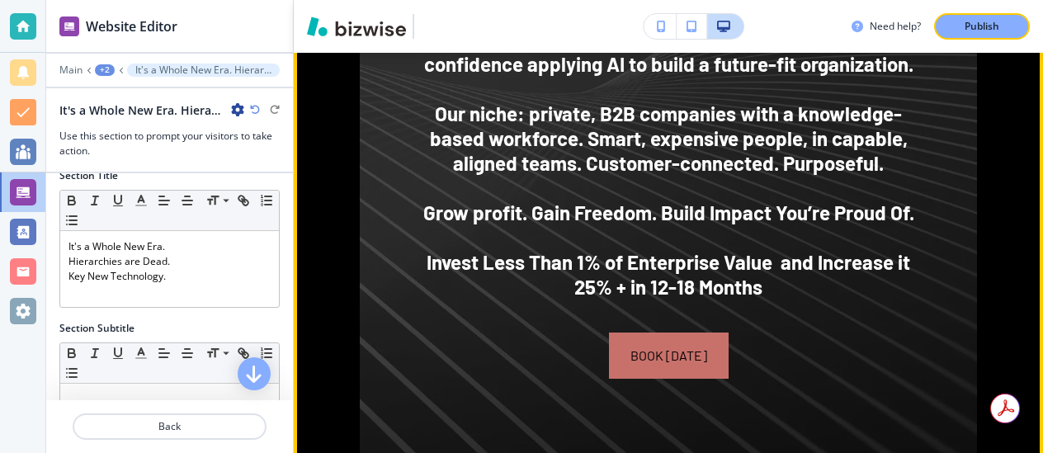
click at [369, 203] on img at bounding box center [668, 78] width 617 height 818
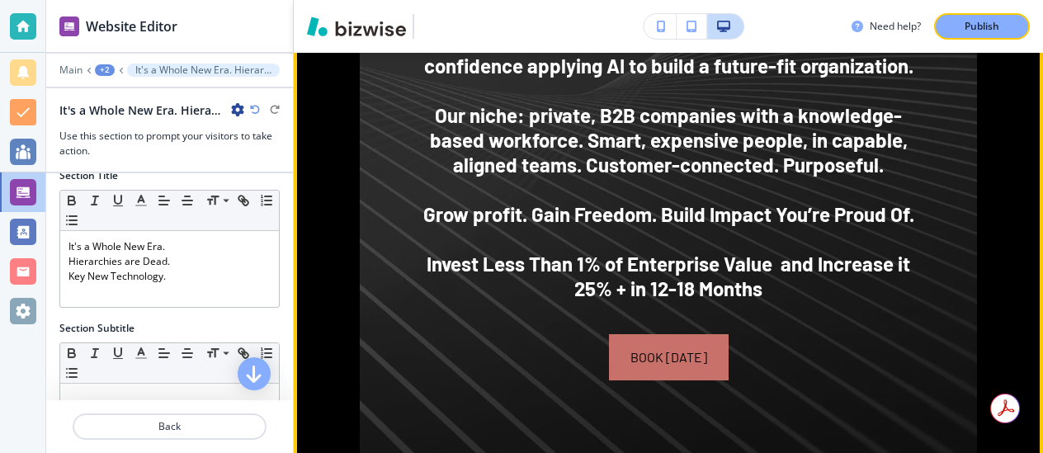
scroll to position [1492, 0]
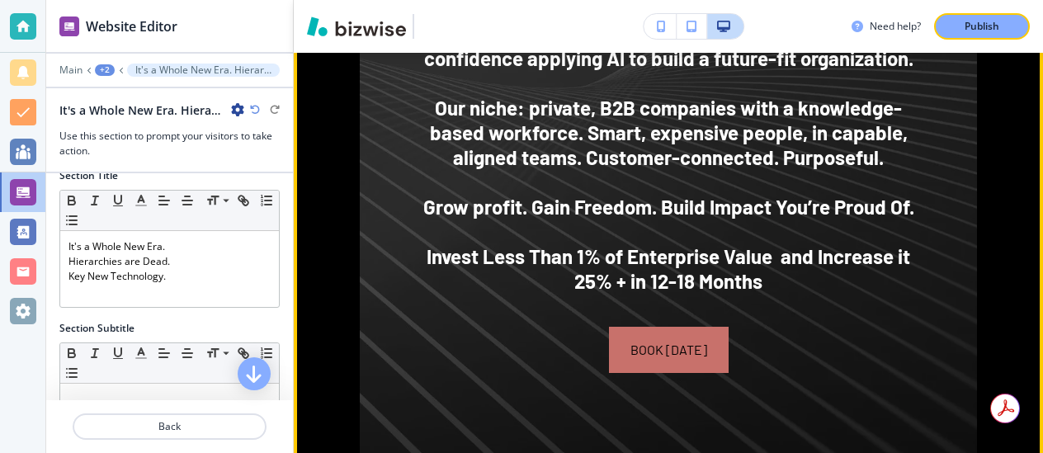
click at [369, 203] on img at bounding box center [668, 72] width 617 height 818
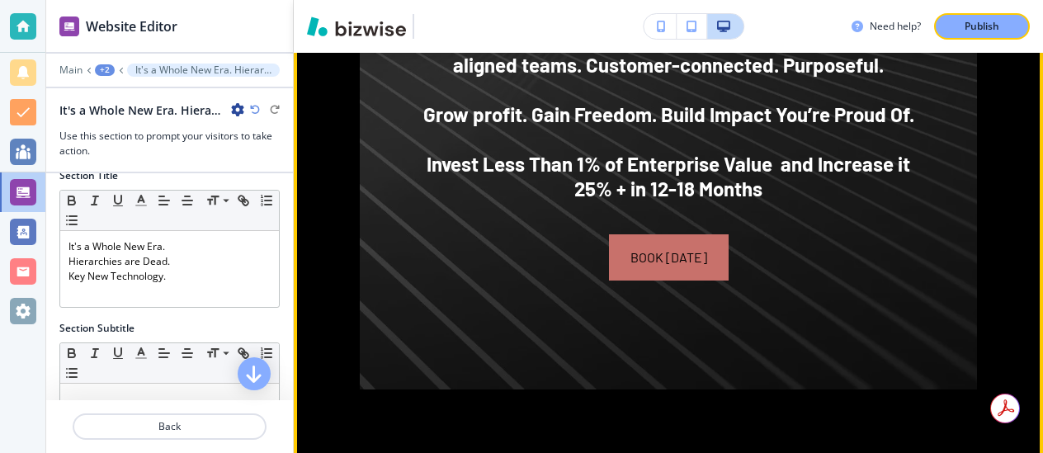
scroll to position [1579, 0]
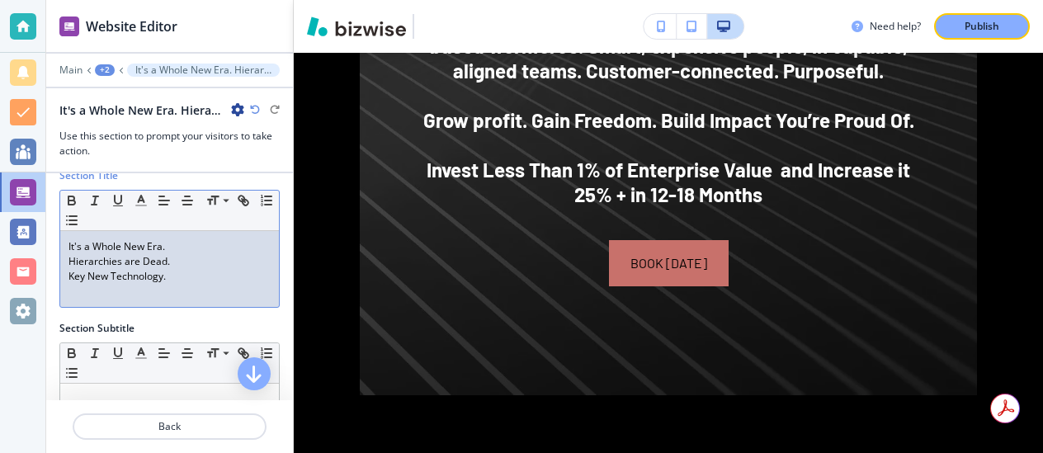
click at [171, 283] on p "Key New Technology." at bounding box center [169, 276] width 202 height 15
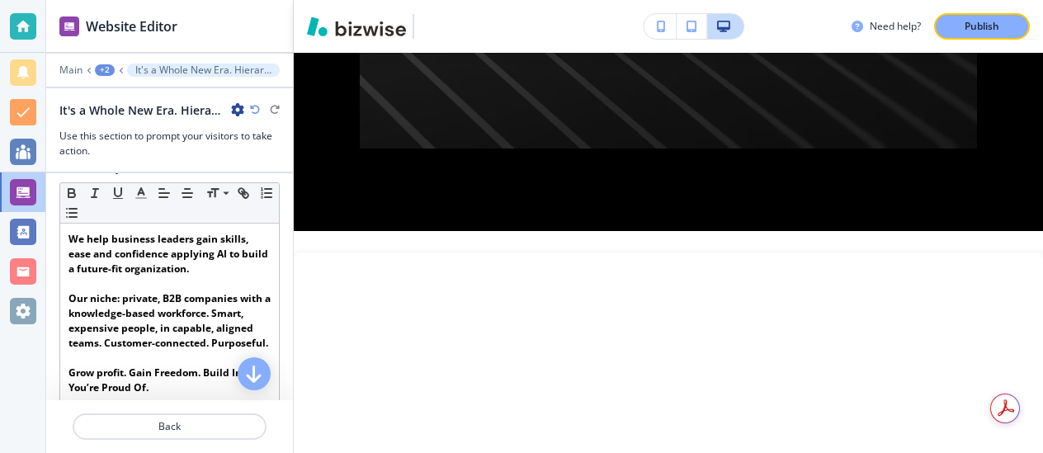
scroll to position [308, 0]
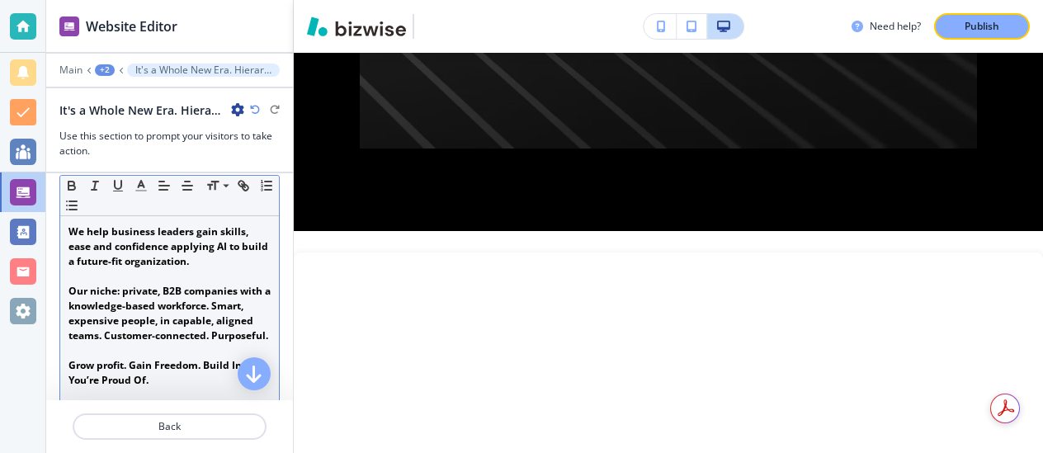
click at [228, 336] on strong "﻿Our niche: private, B2B companies with a knowledge-based workforce. Smart, exp…" at bounding box center [170, 313] width 205 height 59
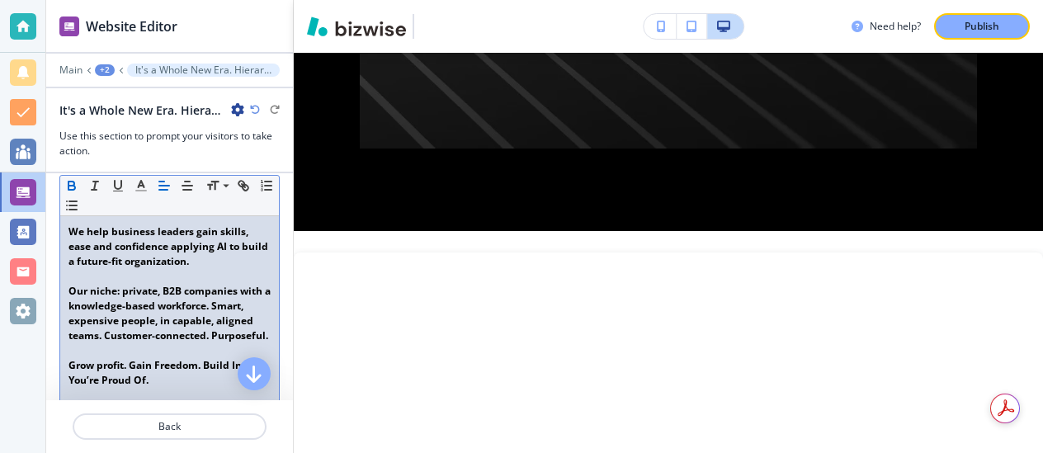
click at [266, 341] on strong "﻿Our niche: private, B2B companies with a knowledge-based workforce. Smart, exp…" at bounding box center [170, 313] width 205 height 59
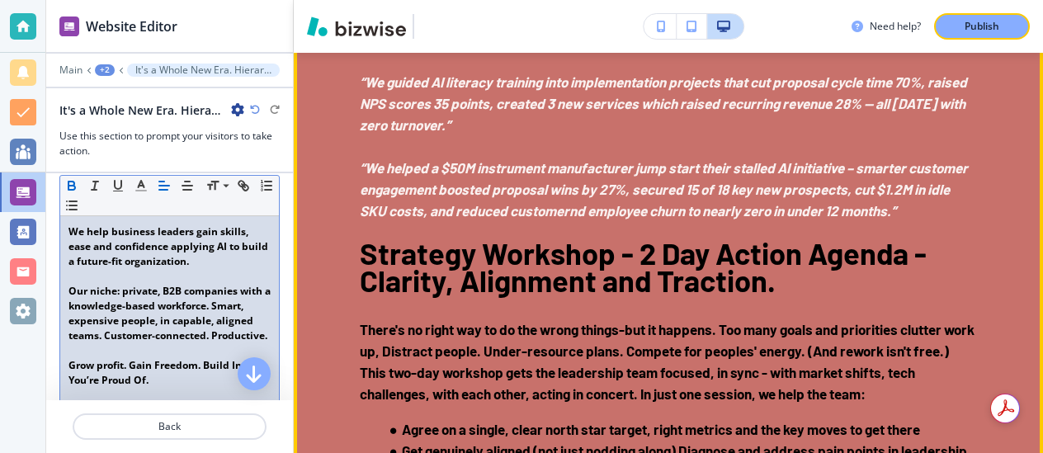
scroll to position [2903, 0]
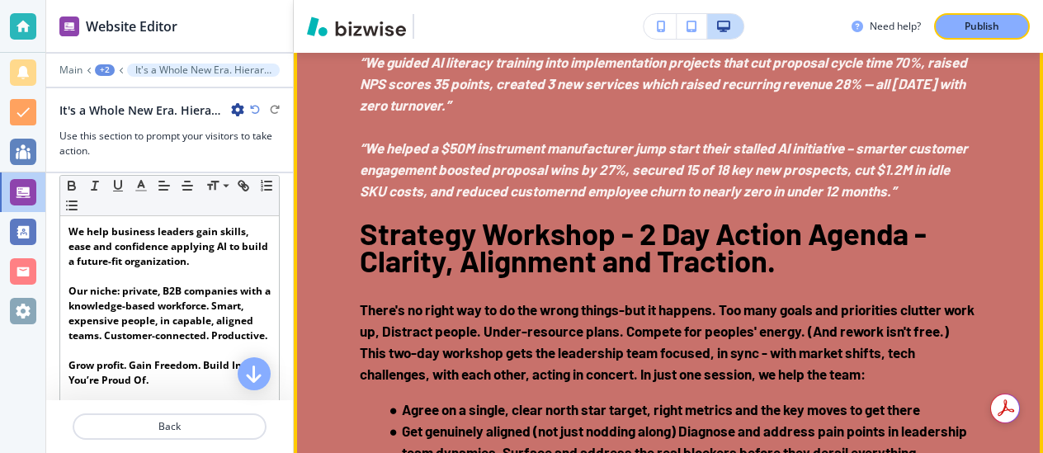
scroll to position [2909, 0]
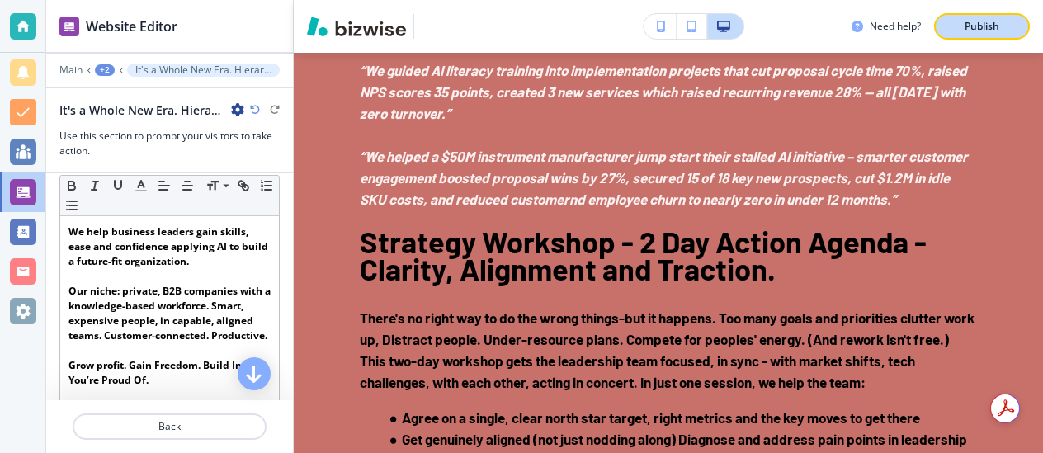
click at [981, 22] on p "Publish" at bounding box center [981, 26] width 35 height 15
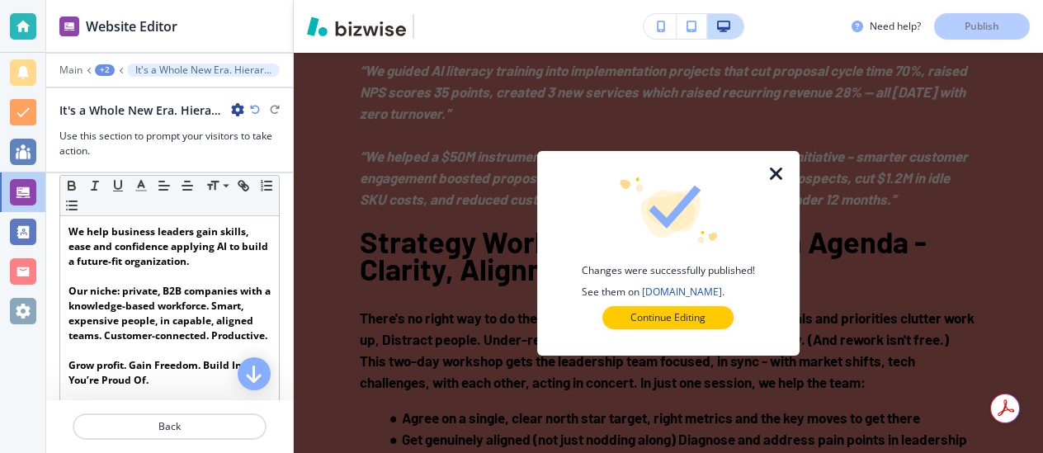
click at [775, 173] on icon "button" at bounding box center [776, 174] width 20 height 20
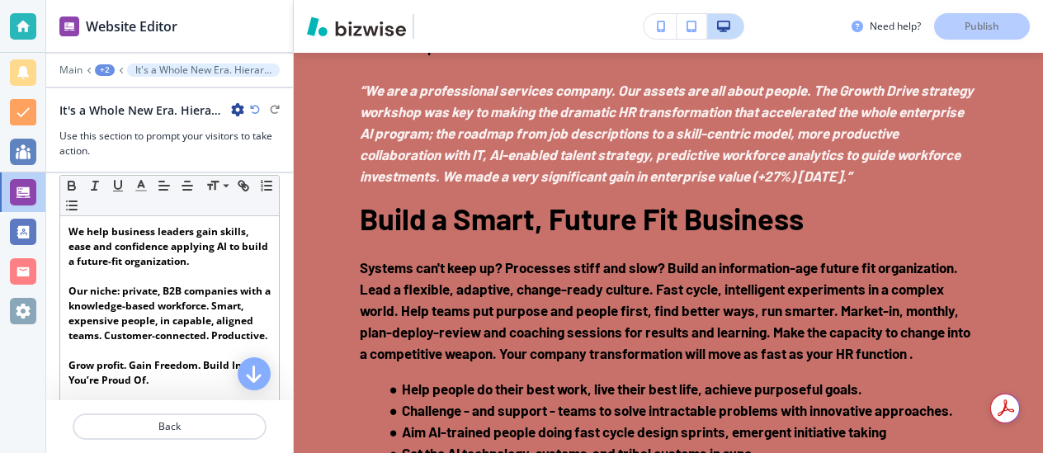
scroll to position [3449, 0]
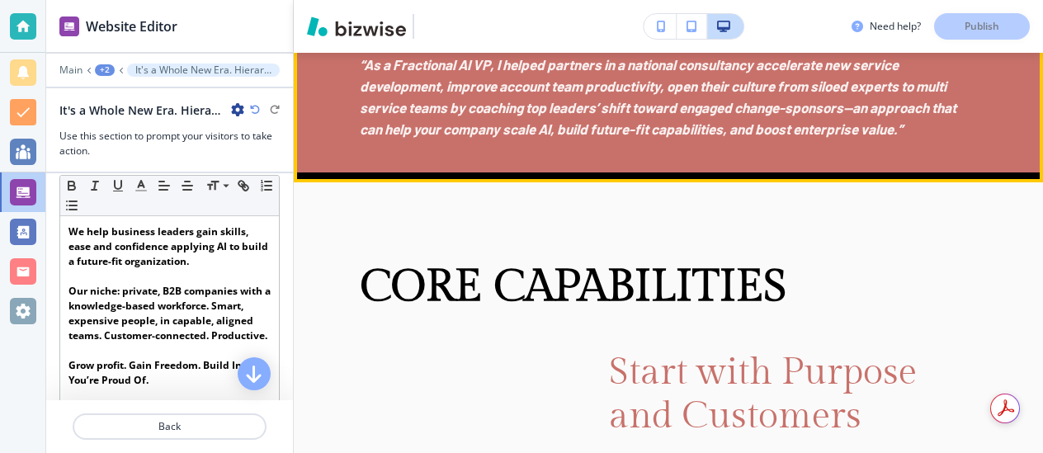
scroll to position [3891, 0]
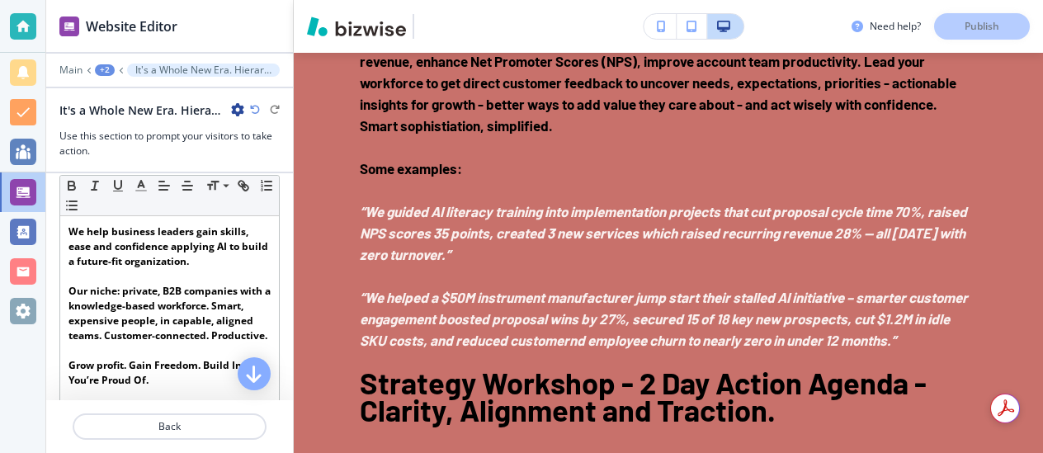
scroll to position [2775, 0]
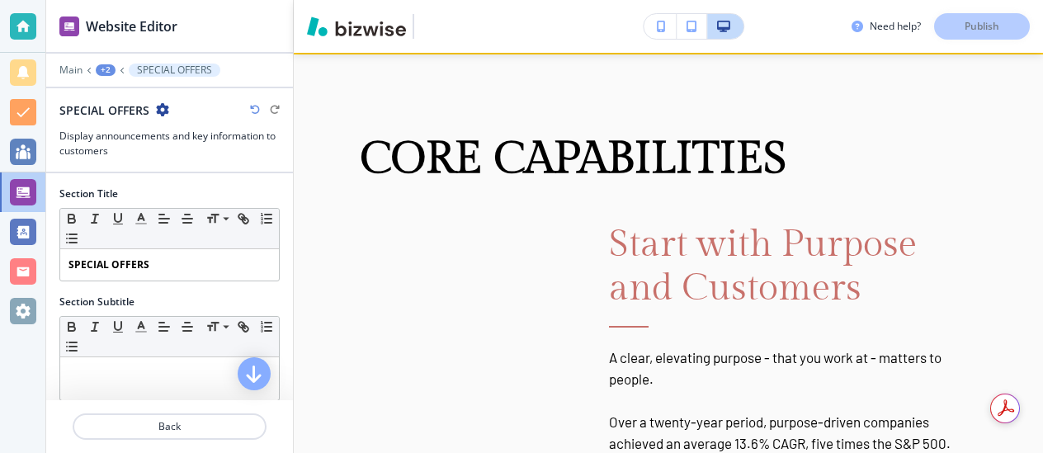
scroll to position [4015, 0]
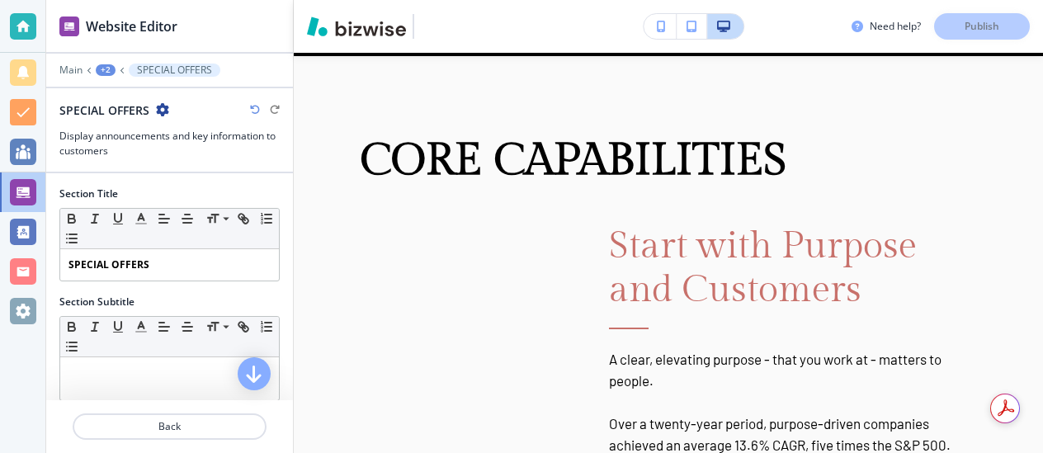
click at [971, 30] on div "Need help? Publish" at bounding box center [946, 26] width 191 height 26
